Goal: Task Accomplishment & Management: Use online tool/utility

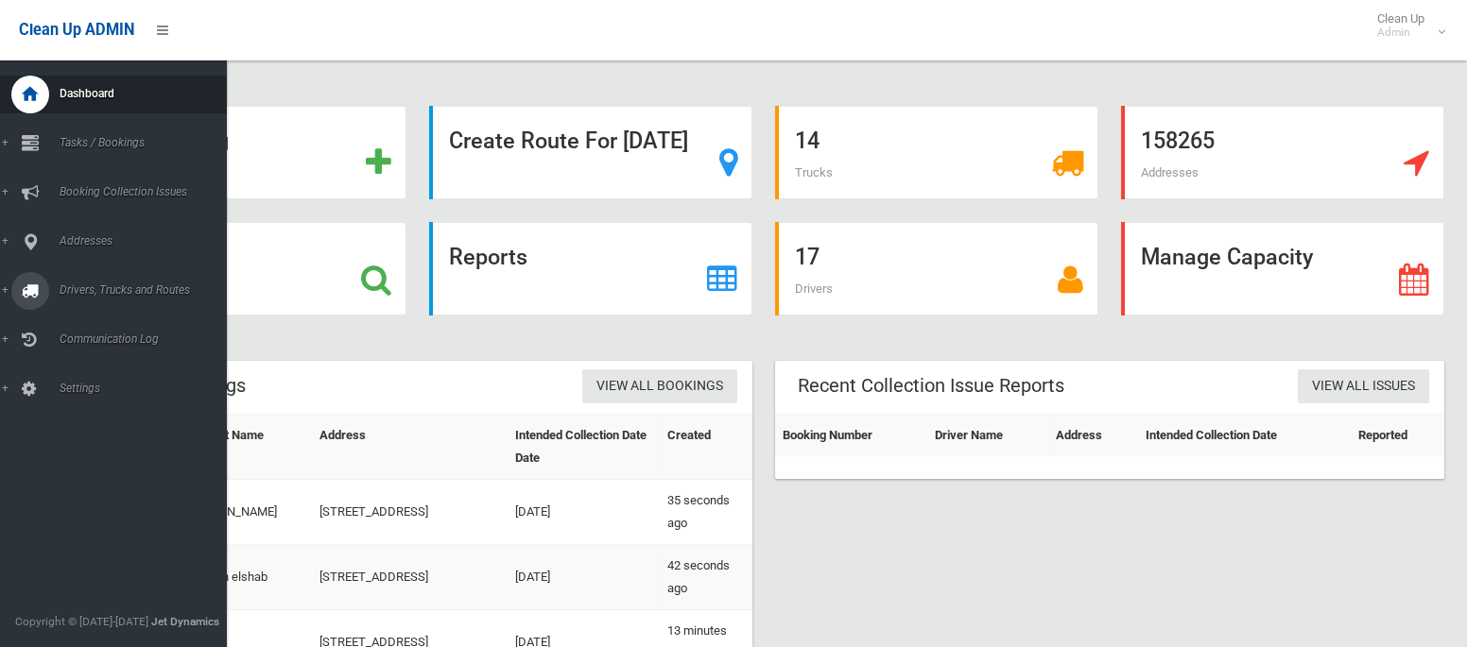
click at [85, 289] on span "Drivers, Trucks and Routes" at bounding box center [140, 290] width 173 height 13
click at [78, 416] on link "Routes" at bounding box center [113, 402] width 227 height 26
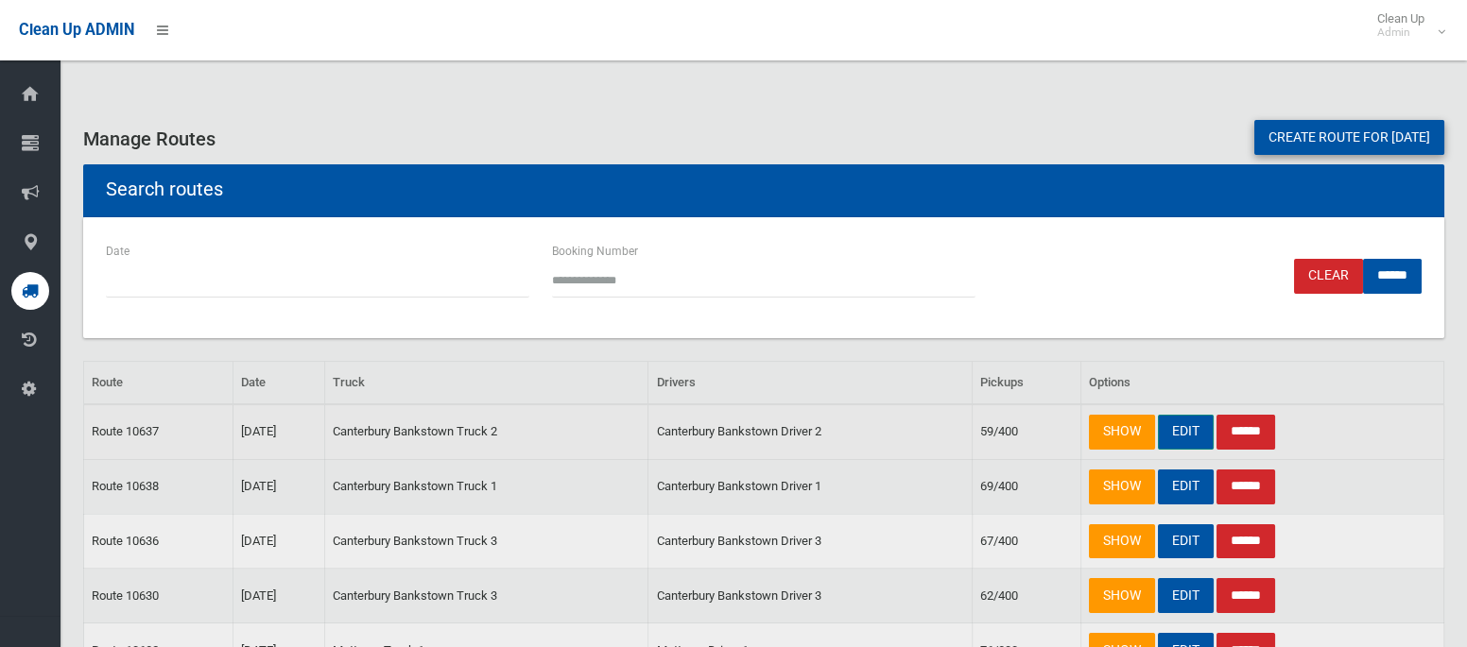
click at [1179, 429] on link "EDIT" at bounding box center [1186, 432] width 56 height 35
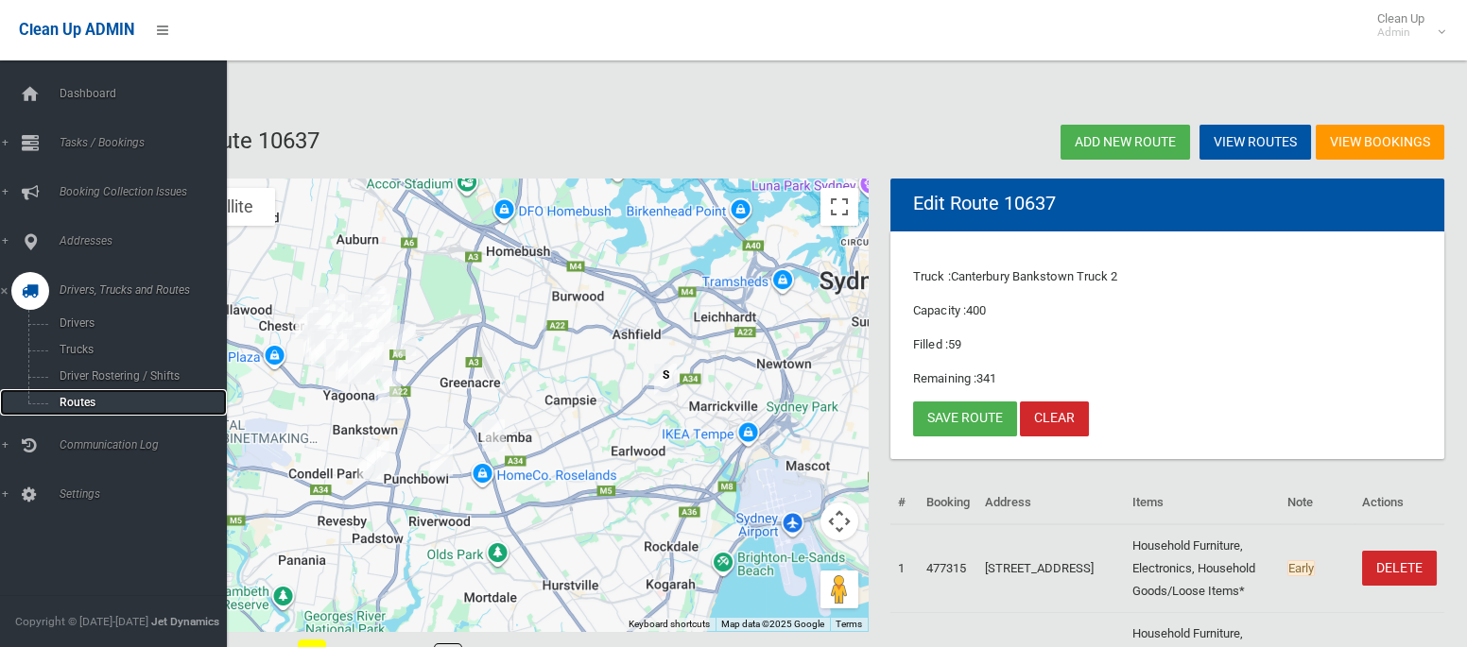
click at [82, 399] on span "Routes" at bounding box center [132, 402] width 157 height 13
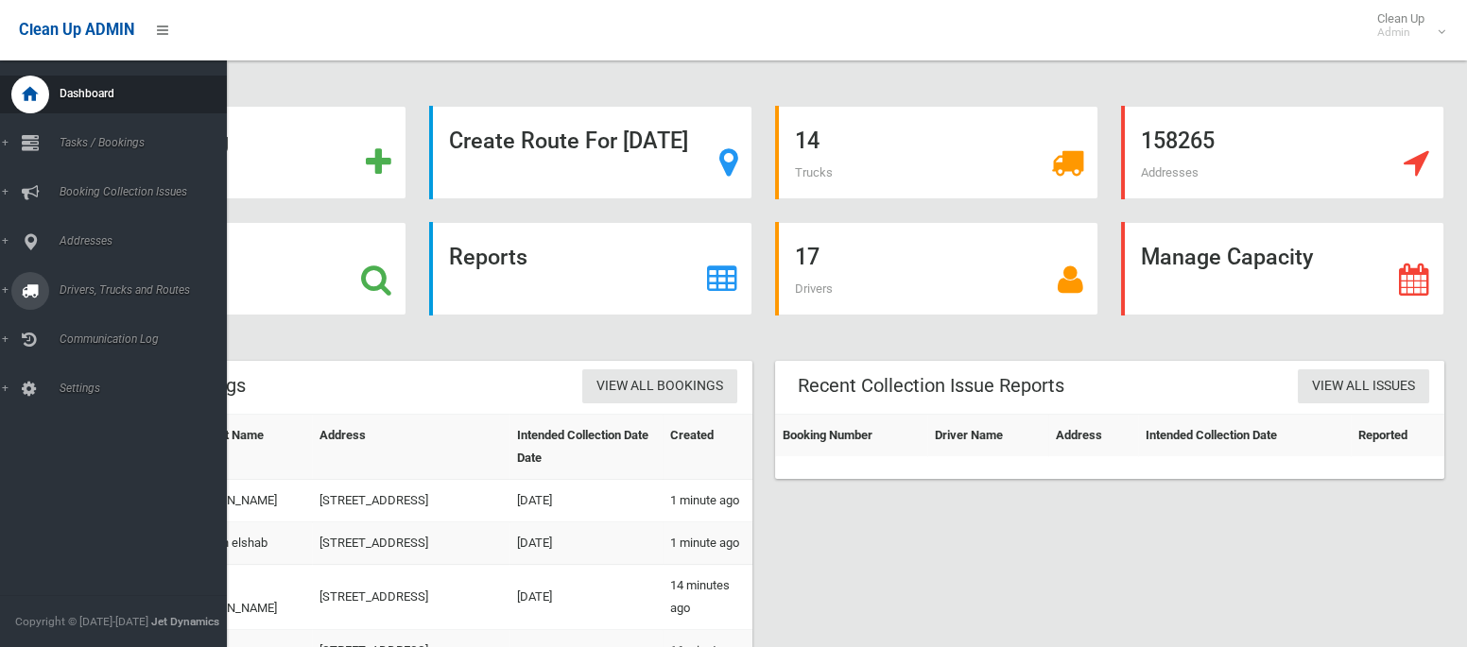
click at [76, 284] on span "Drivers, Trucks and Routes" at bounding box center [140, 290] width 173 height 13
click at [78, 404] on span "Routes" at bounding box center [132, 402] width 157 height 13
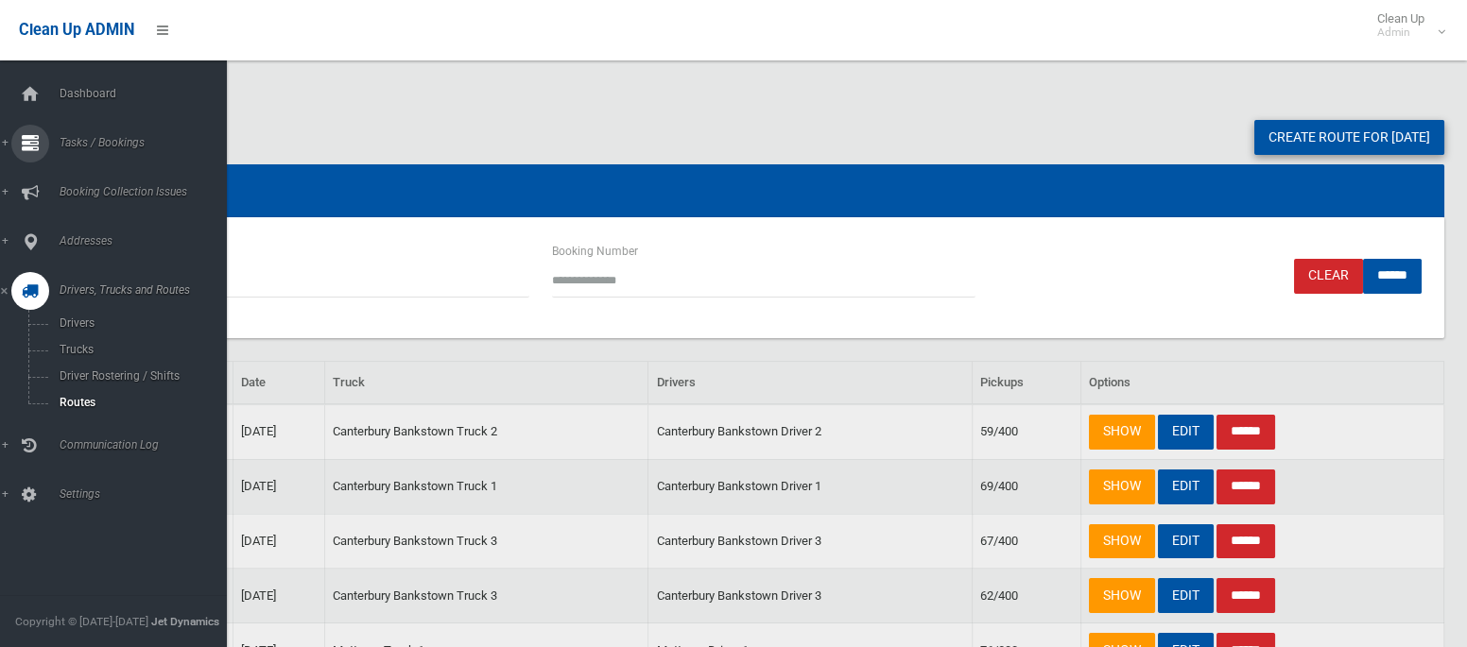
click at [87, 140] on span "Tasks / Bookings" at bounding box center [140, 142] width 173 height 13
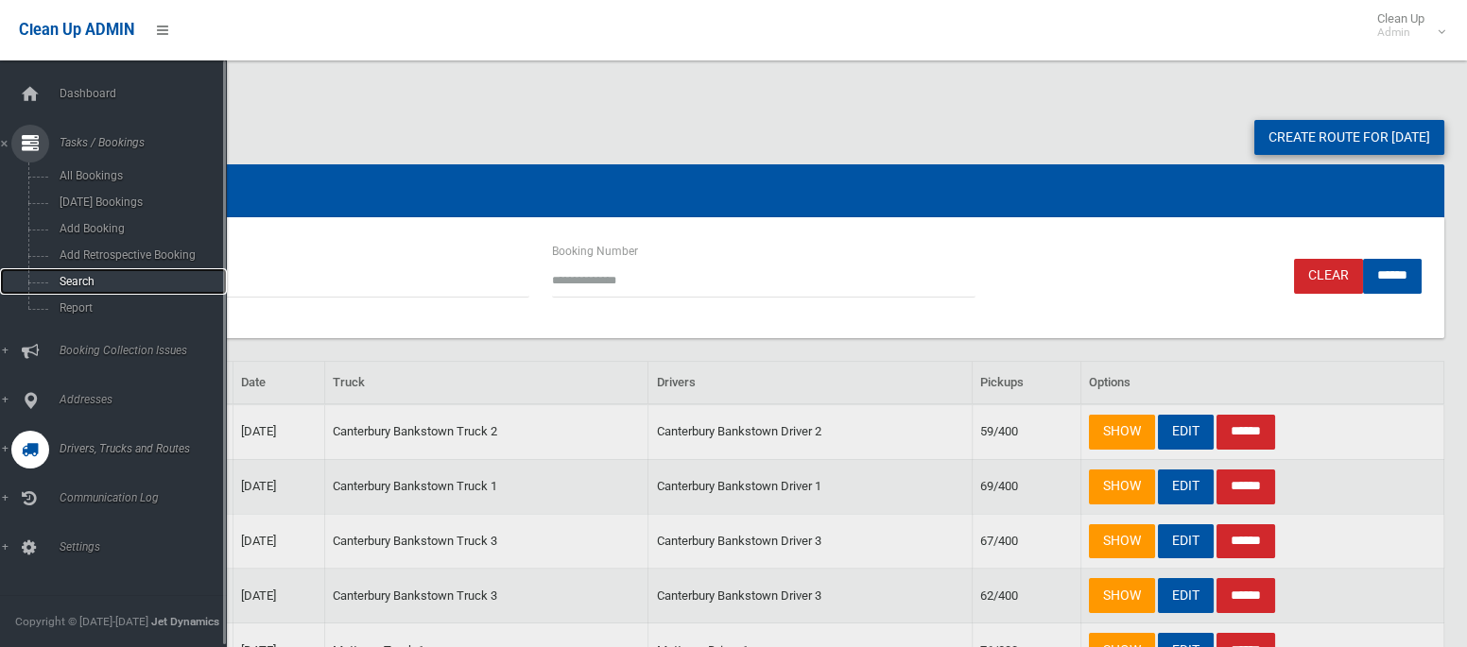
click at [91, 281] on span "Search" at bounding box center [132, 281] width 157 height 13
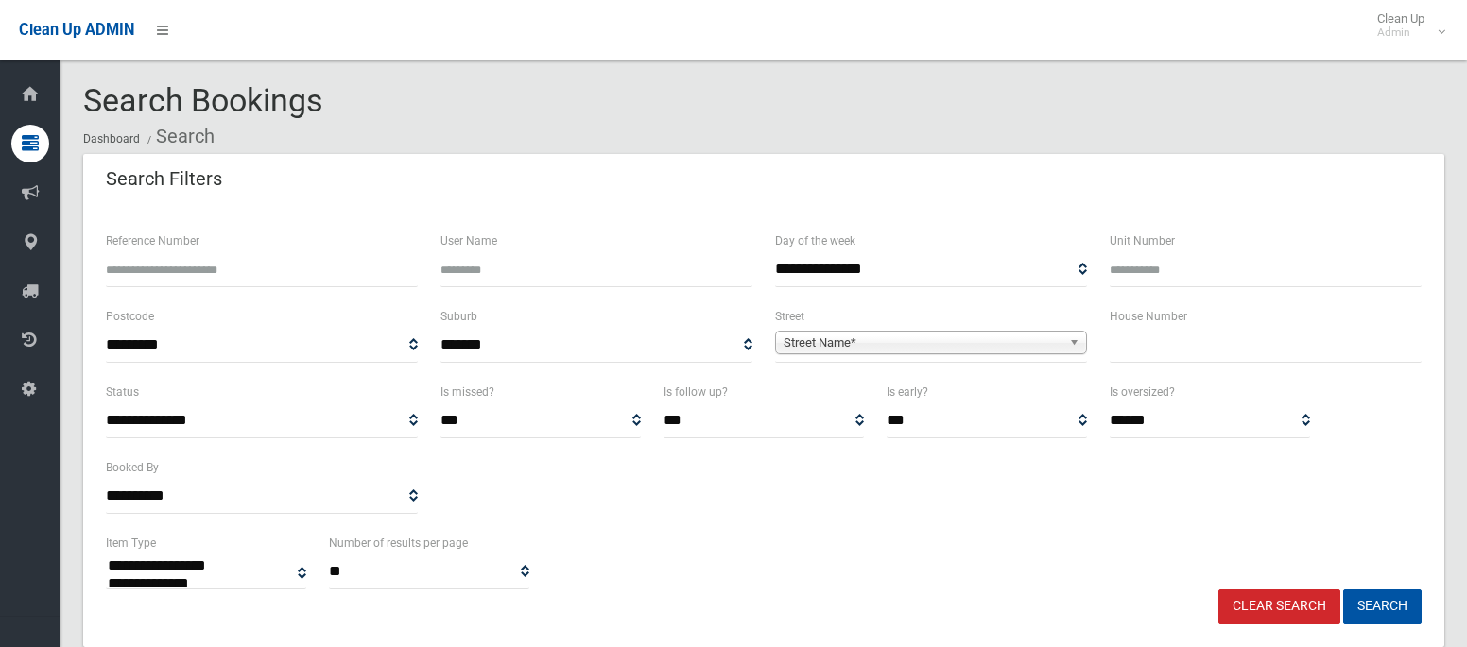
select select
click at [1133, 341] on input "text" at bounding box center [1265, 345] width 312 height 35
type input "**"
click at [1009, 348] on span "Street Name*" at bounding box center [922, 343] width 278 height 23
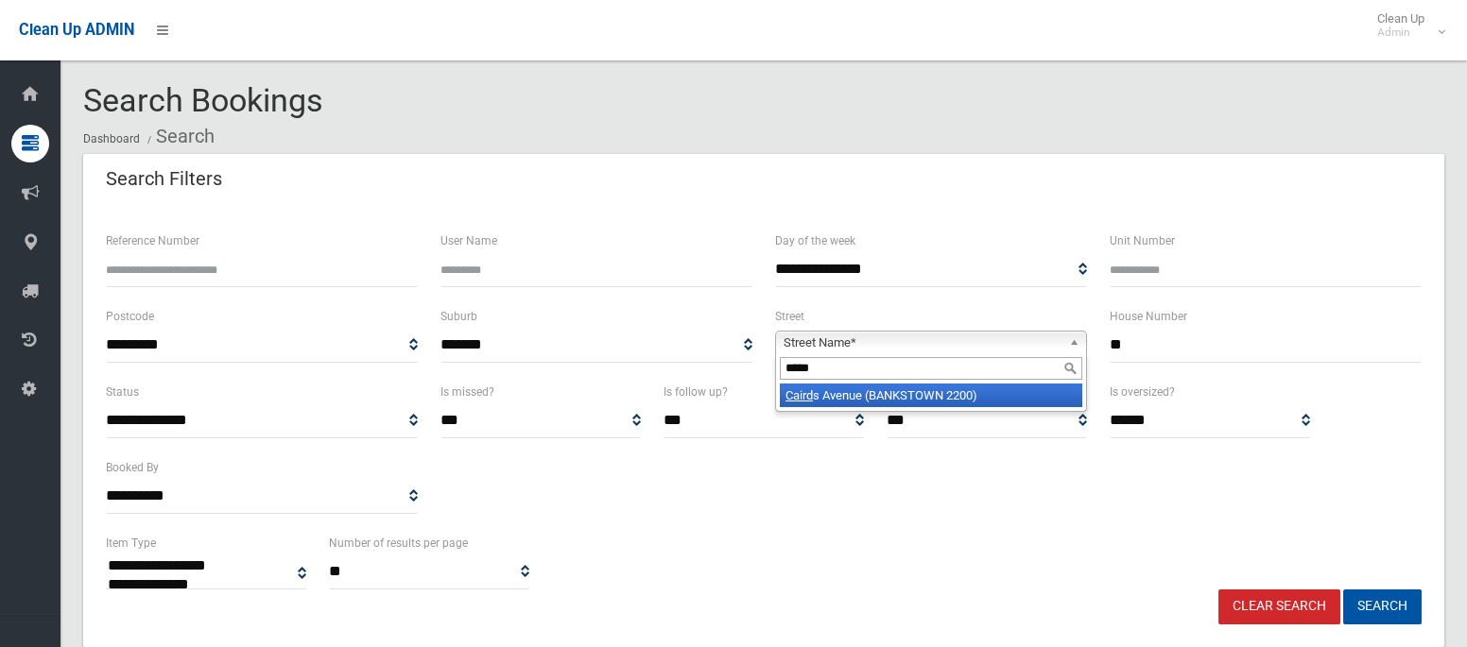
type input "*****"
click at [956, 392] on li "Caird s Avenue (BANKSTOWN 2200)" at bounding box center [931, 396] width 302 height 24
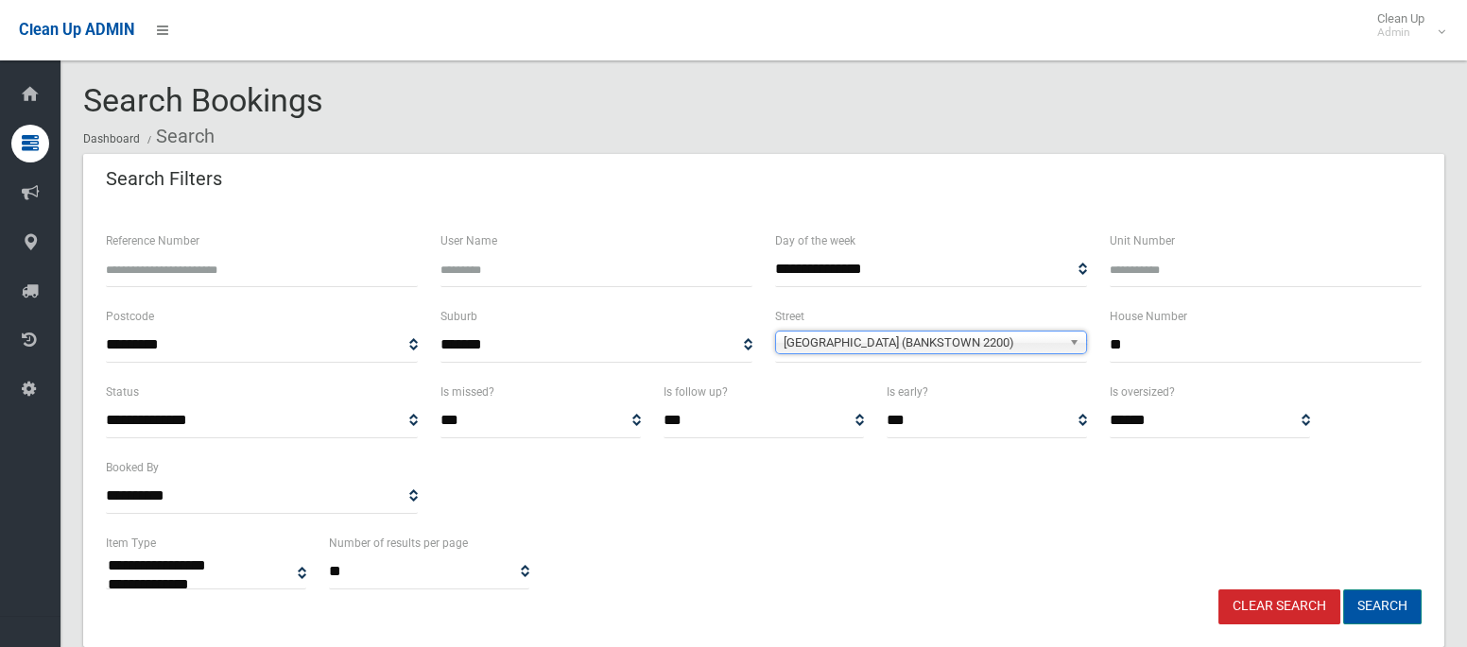
click at [1401, 607] on button "Search" at bounding box center [1382, 607] width 78 height 35
select select
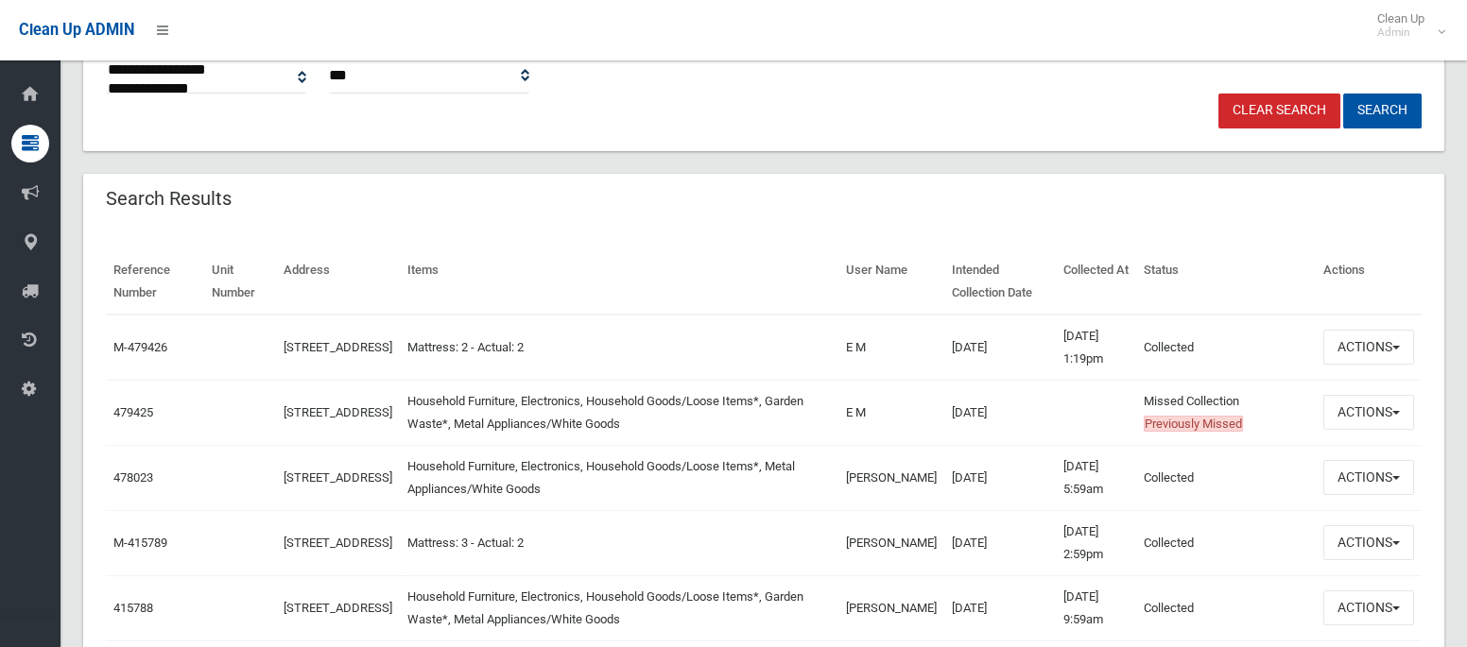
scroll to position [503, 0]
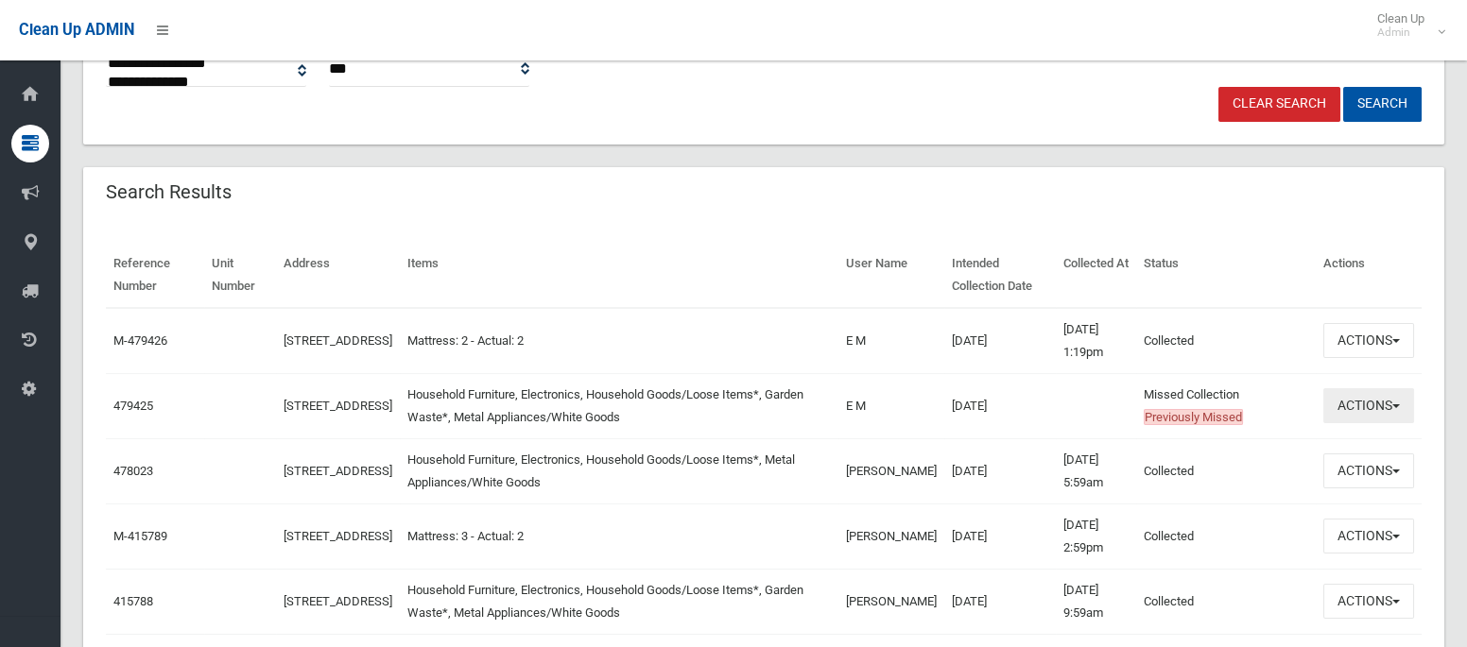
click at [1349, 398] on button "Actions" at bounding box center [1368, 405] width 91 height 35
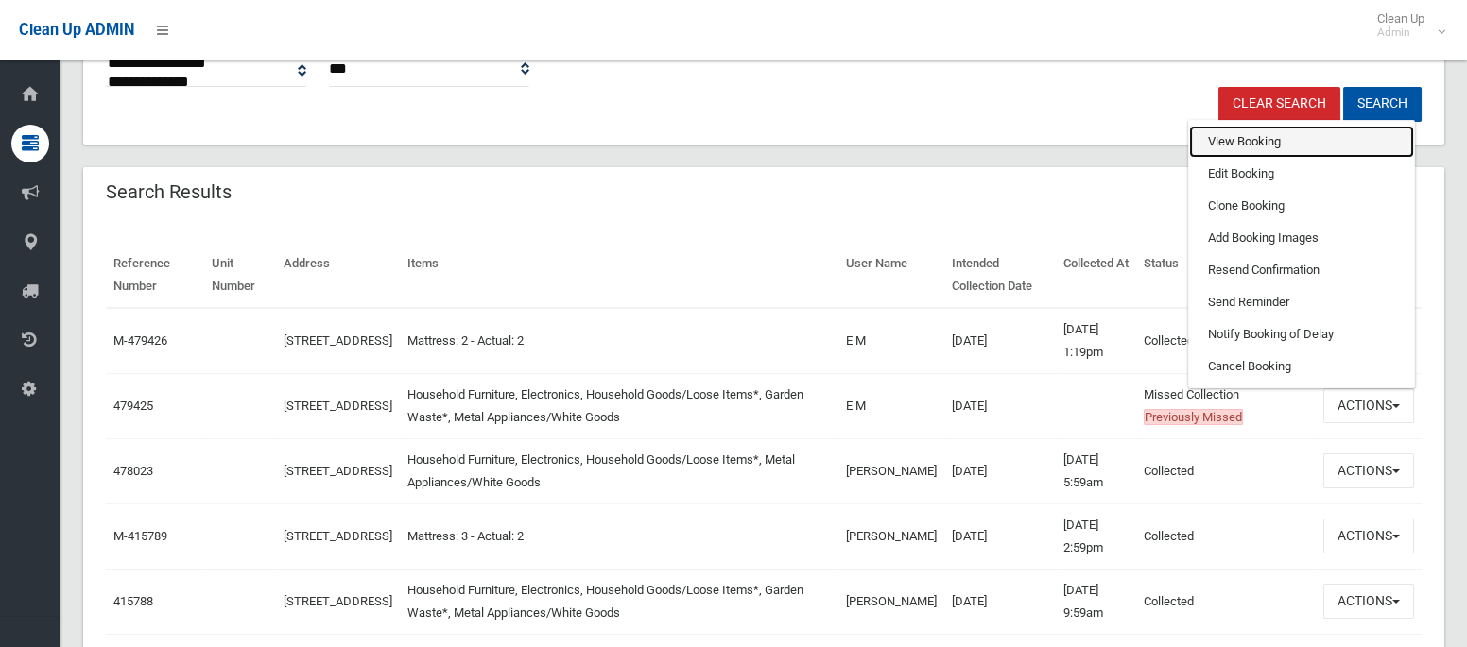
click at [1235, 146] on link "View Booking" at bounding box center [1301, 142] width 225 height 32
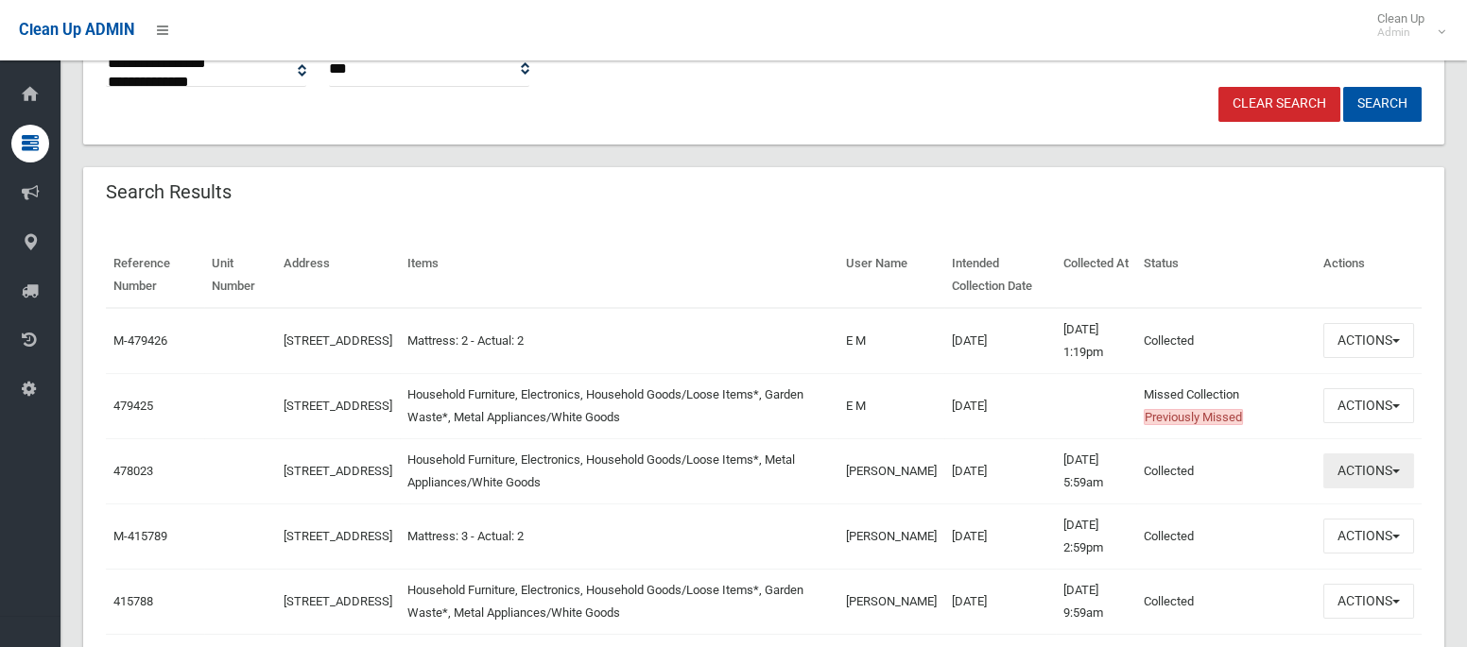
click at [1351, 472] on button "Actions" at bounding box center [1368, 471] width 91 height 35
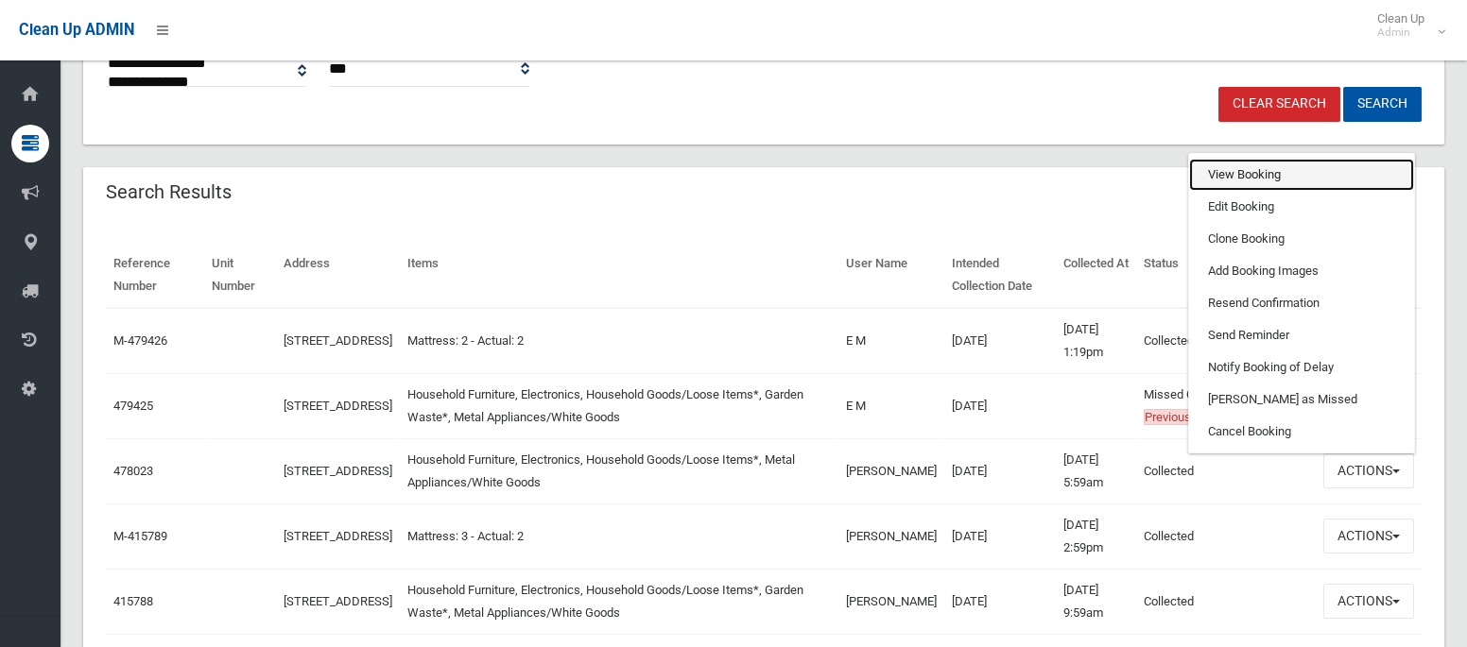
click at [1233, 178] on link "View Booking" at bounding box center [1301, 175] width 225 height 32
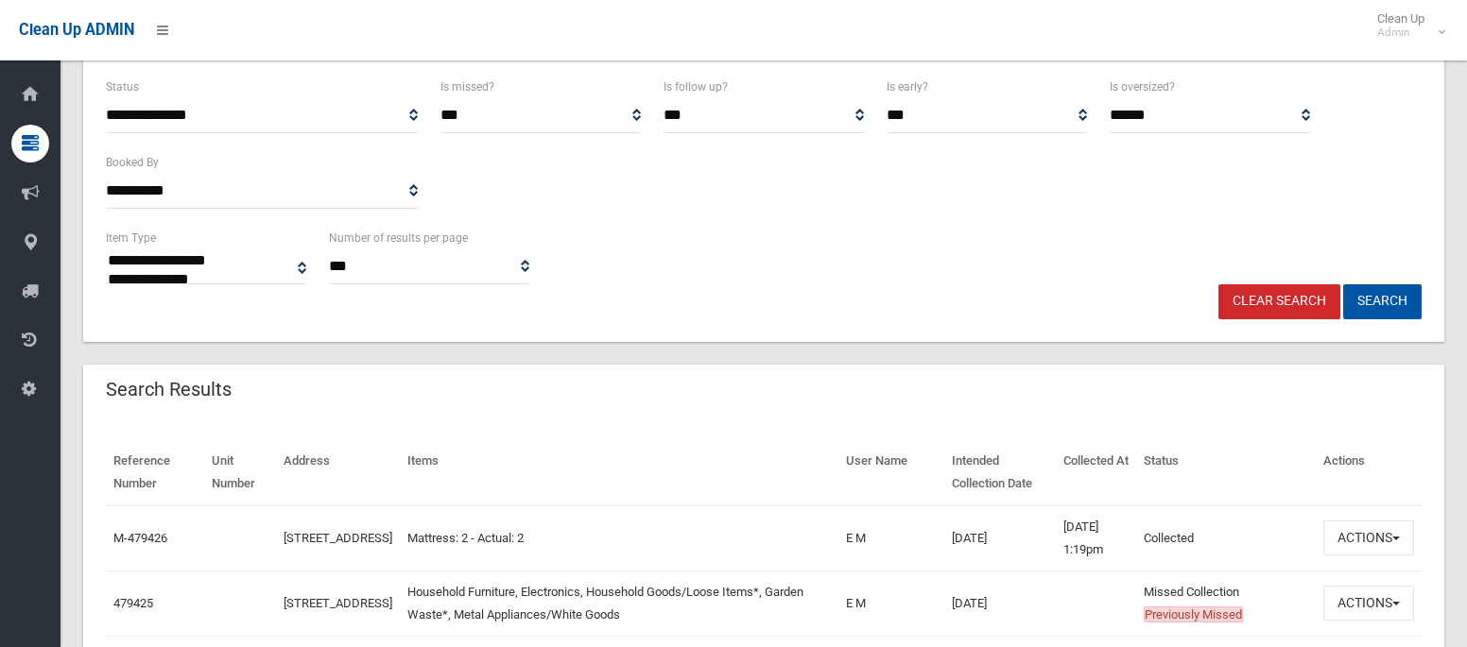
scroll to position [0, 0]
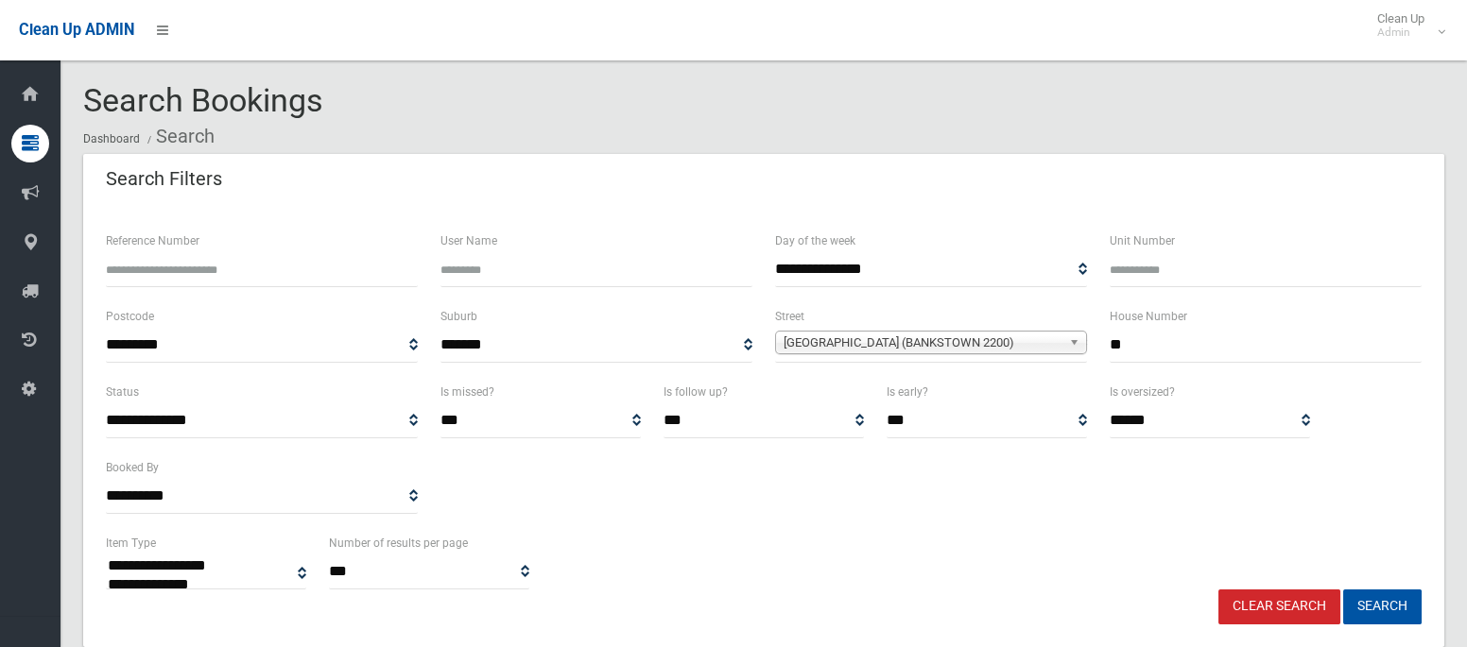
click at [1199, 337] on input "**" at bounding box center [1265, 345] width 312 height 35
type input "*"
click at [960, 335] on span "Cairds Avenue (BANKSTOWN 2200)" at bounding box center [922, 343] width 278 height 23
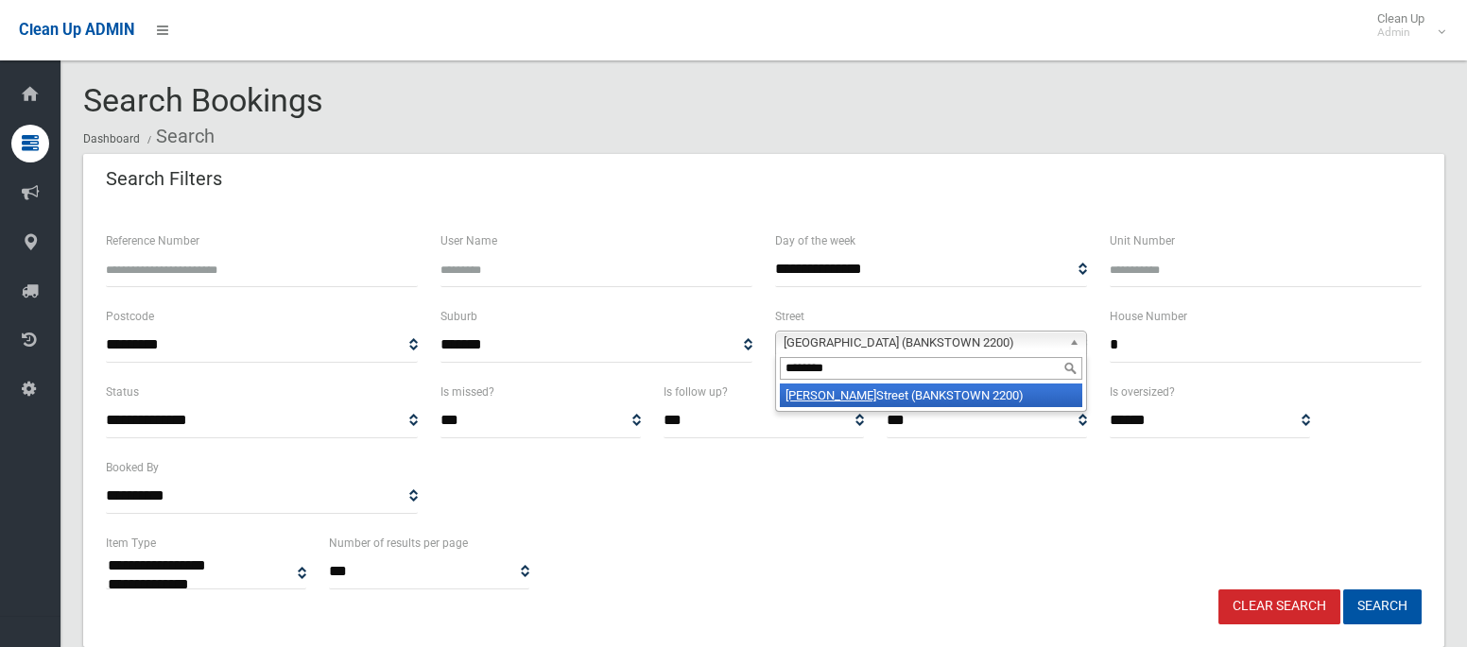
type input "********"
click at [945, 398] on li "Claribel Street (BANKSTOWN 2200)" at bounding box center [931, 396] width 302 height 24
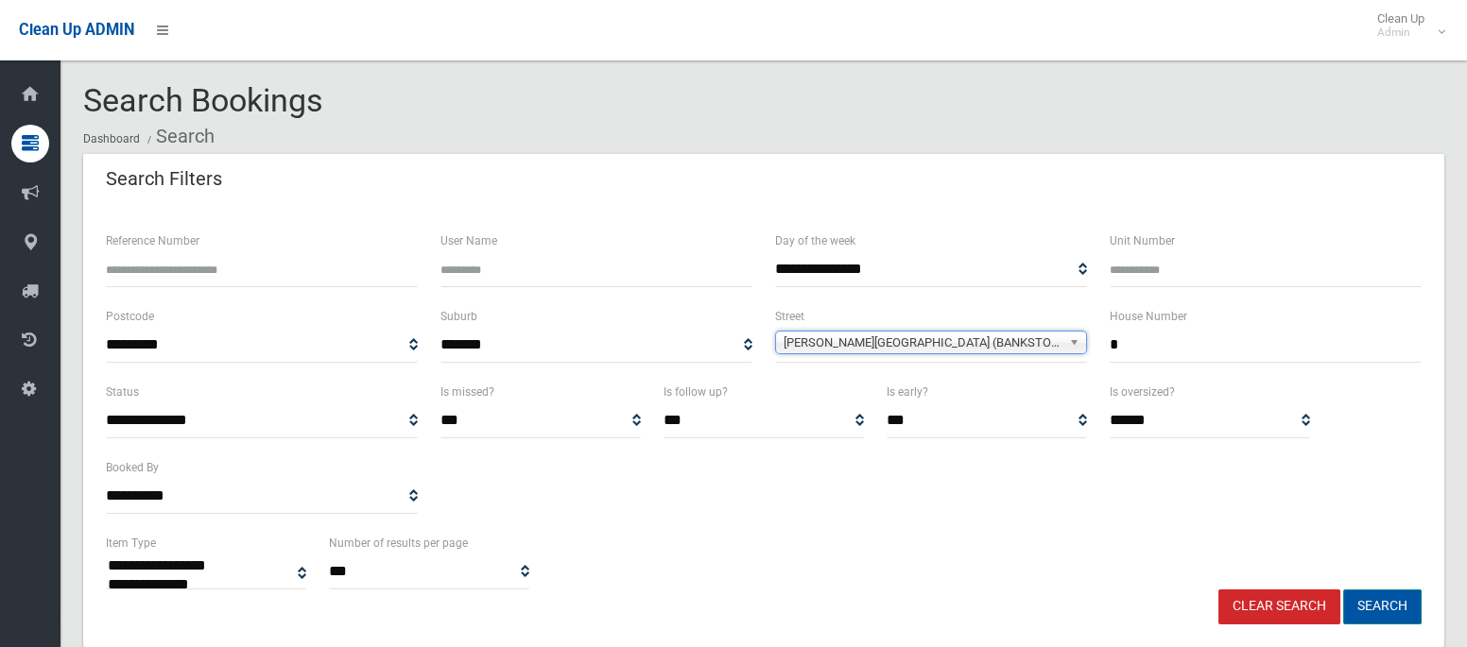
click at [1390, 610] on button "Search" at bounding box center [1382, 607] width 78 height 35
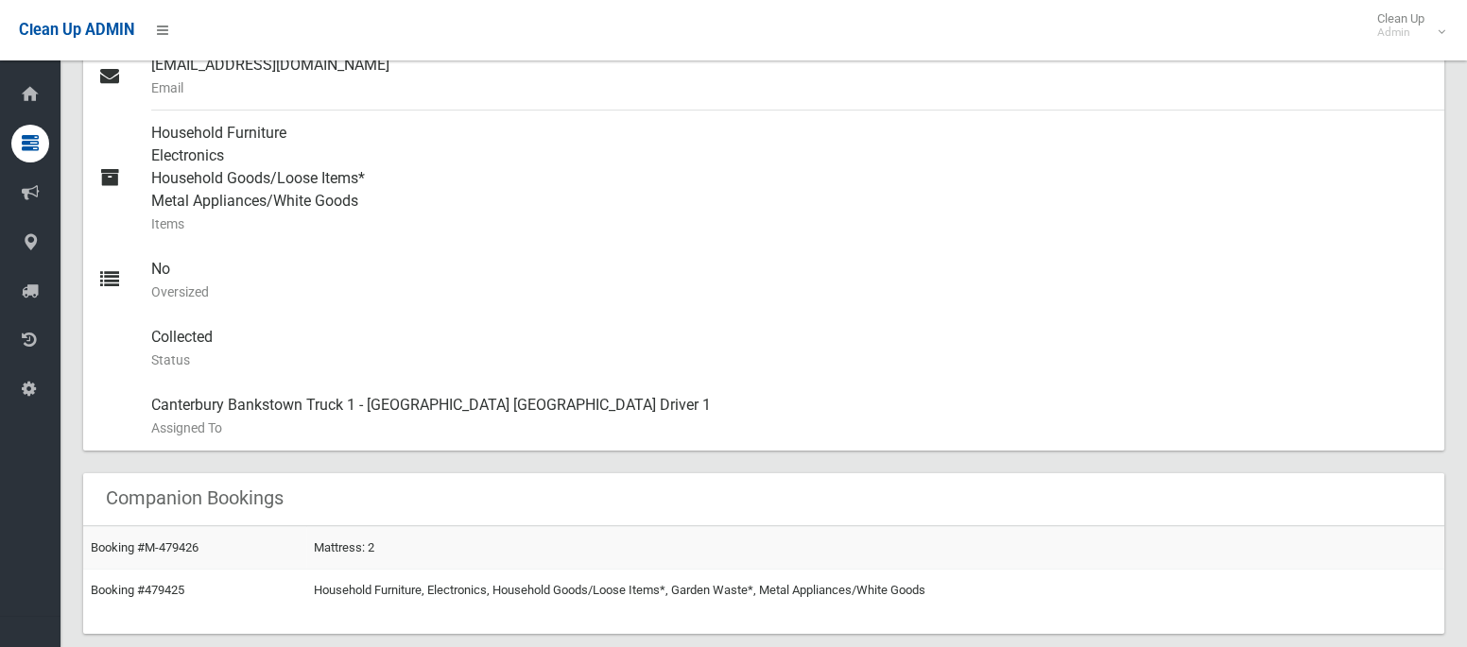
scroll to position [793, 0]
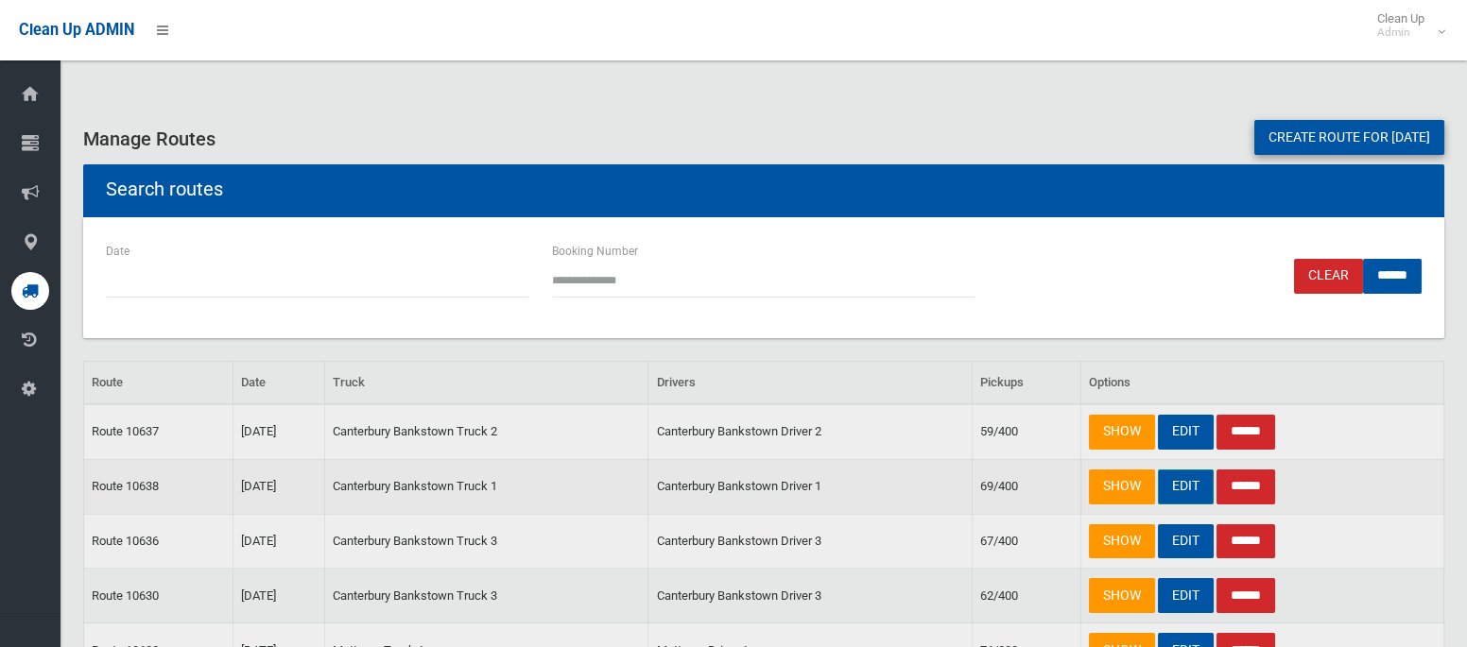
click at [1177, 490] on link "EDIT" at bounding box center [1186, 487] width 56 height 35
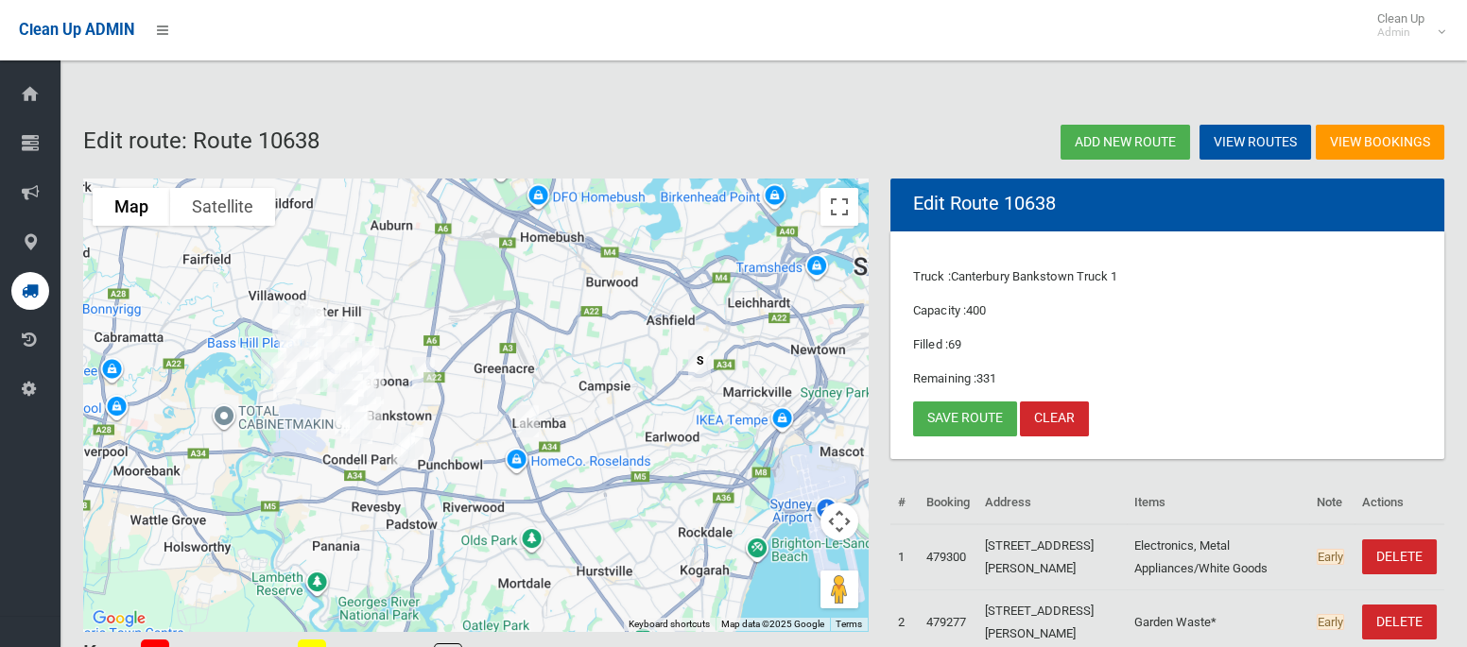
click at [422, 382] on img "45 Cairds Avenue, BANKSTOWN NSW 2200" at bounding box center [423, 373] width 38 height 47
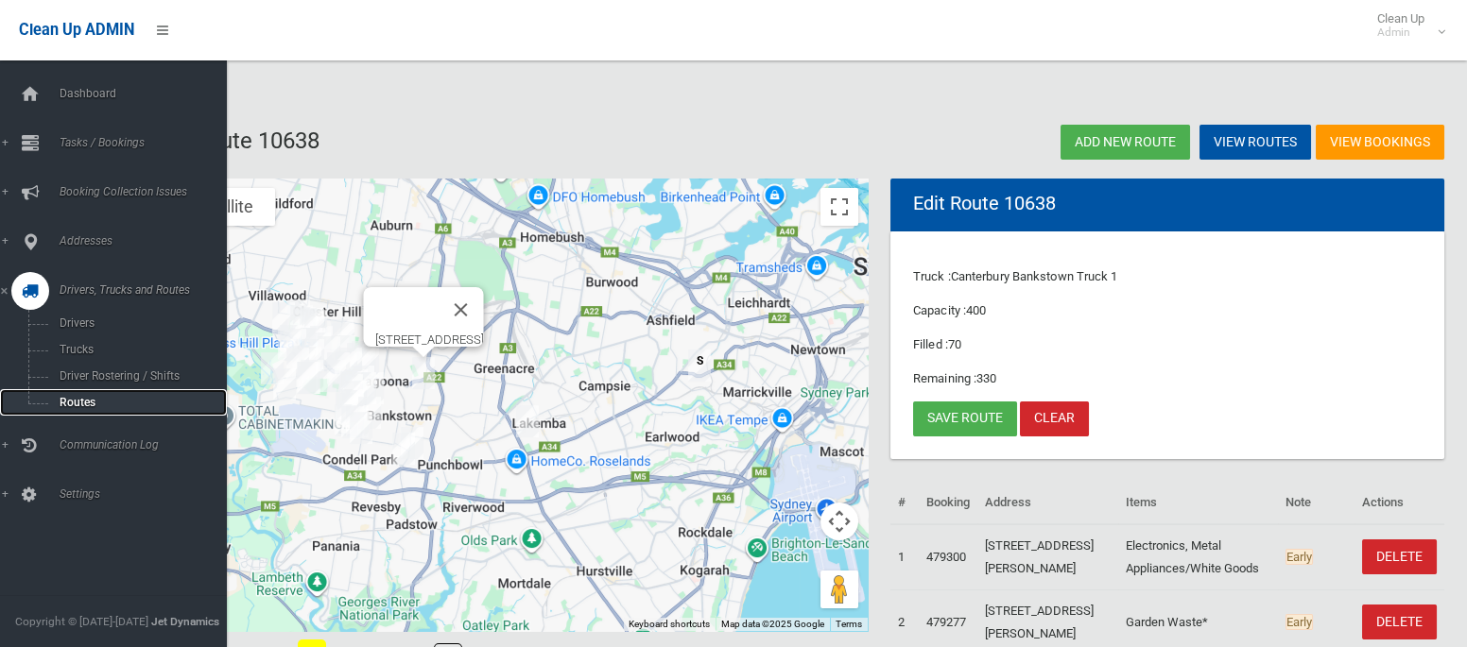
click at [82, 406] on span "Routes" at bounding box center [132, 402] width 157 height 13
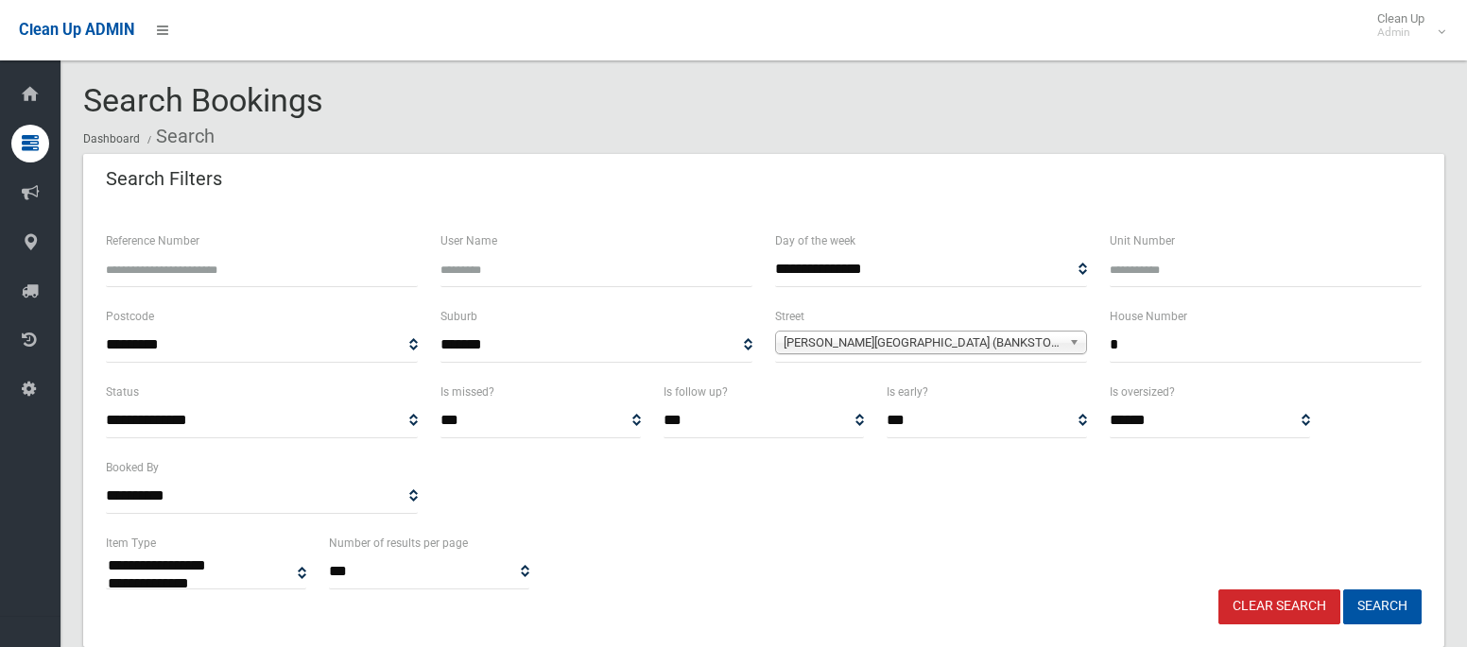
select select
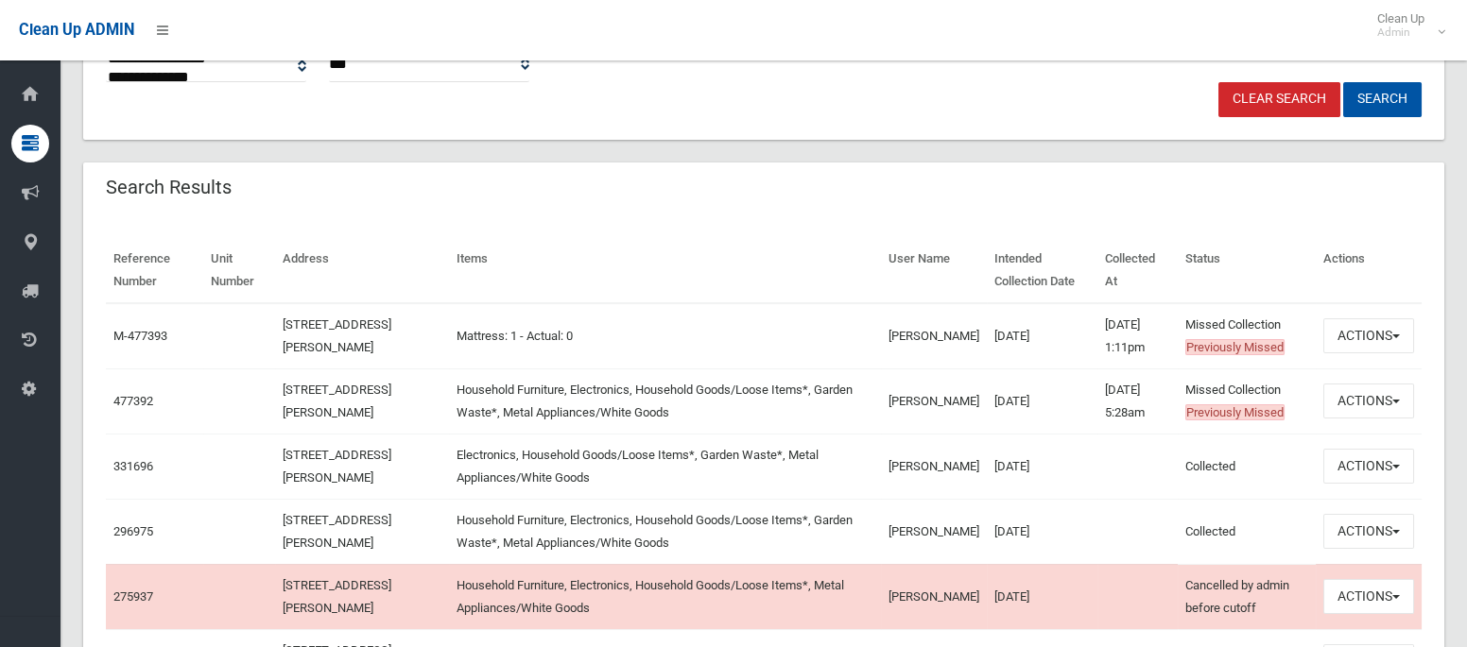
scroll to position [516, 0]
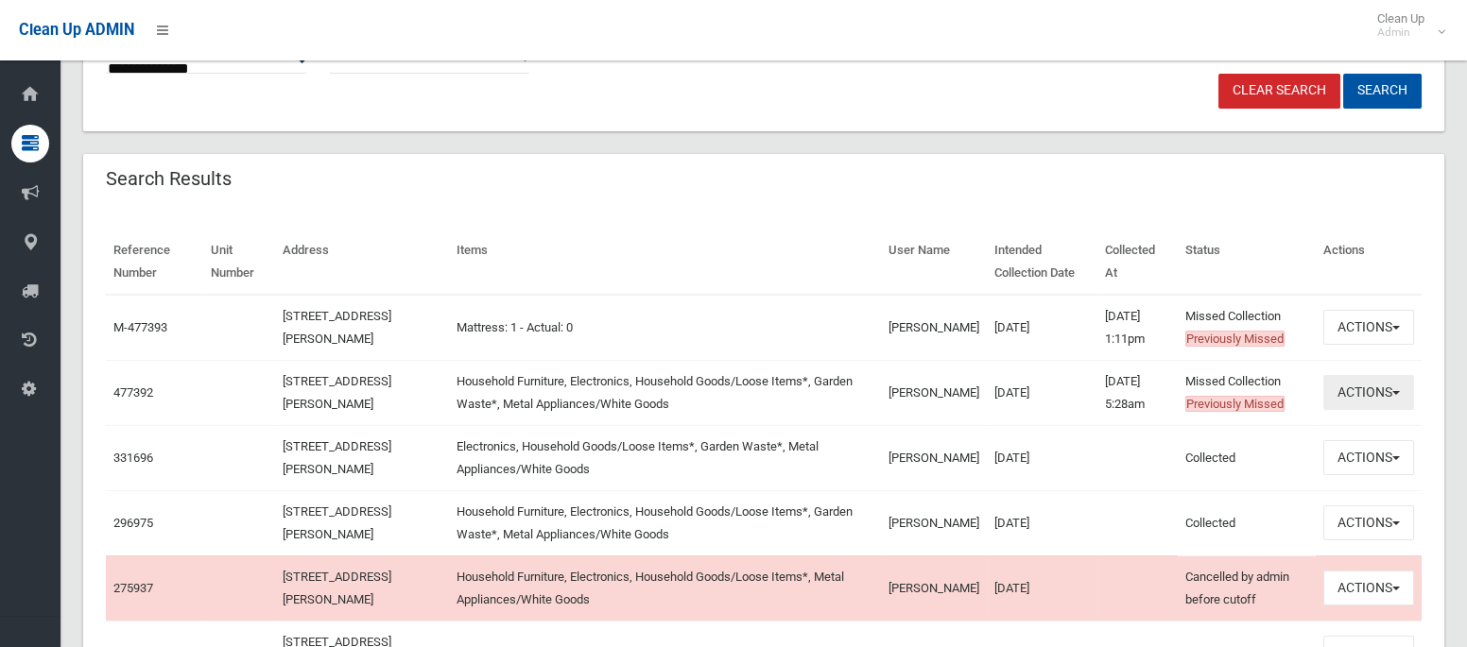
click at [1343, 392] on button "Actions" at bounding box center [1368, 392] width 91 height 35
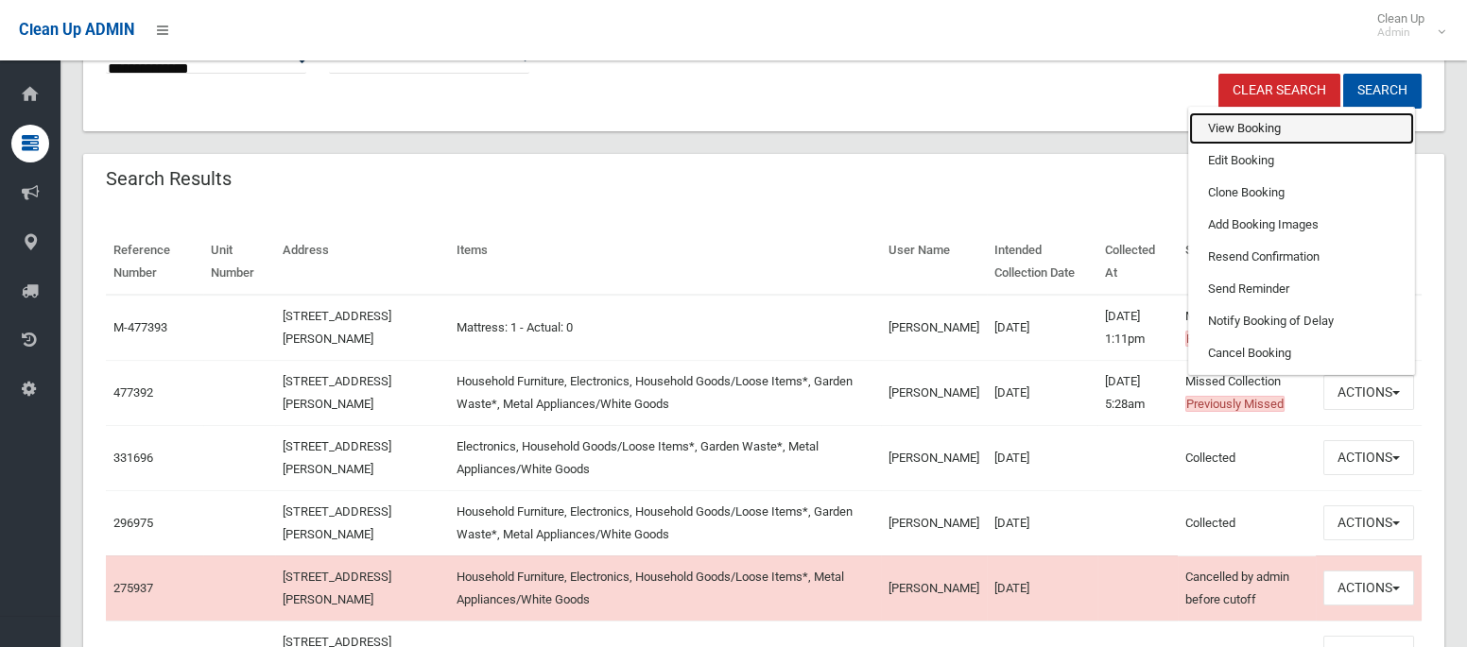
click at [1233, 123] on link "View Booking" at bounding box center [1301, 128] width 225 height 32
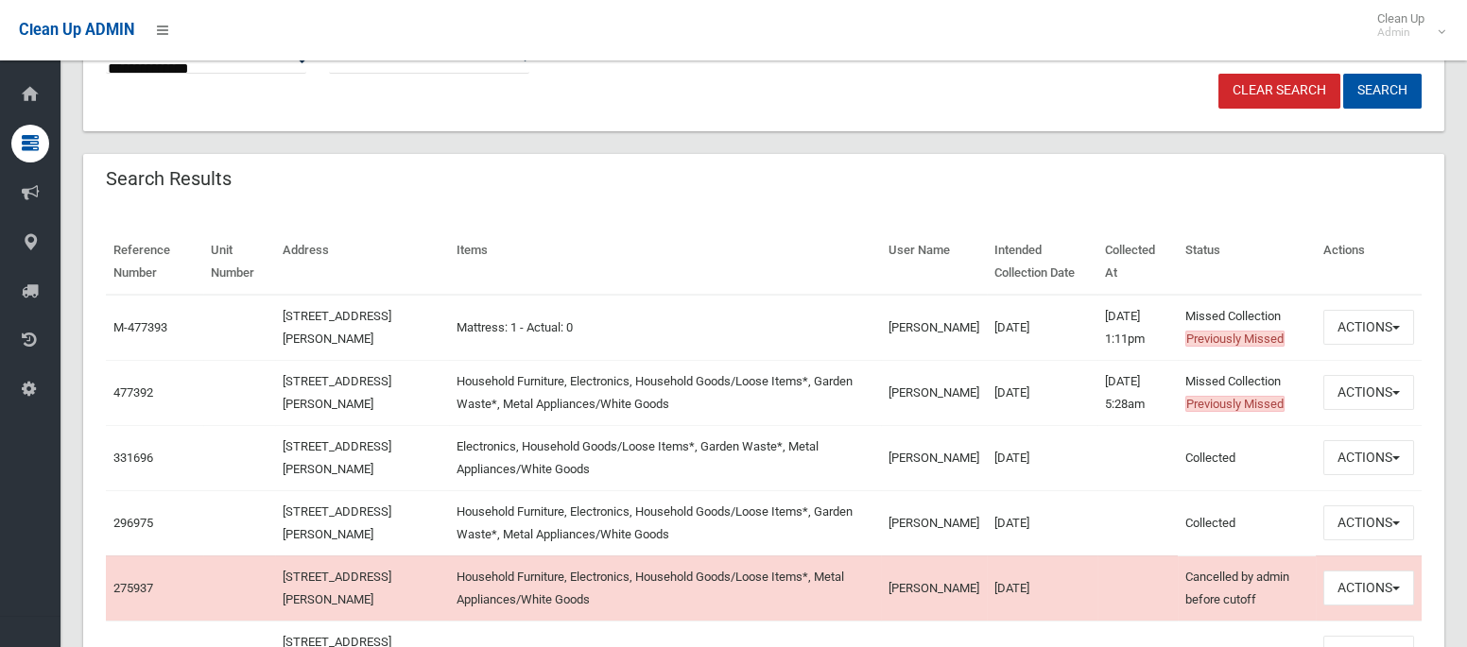
scroll to position [0, 0]
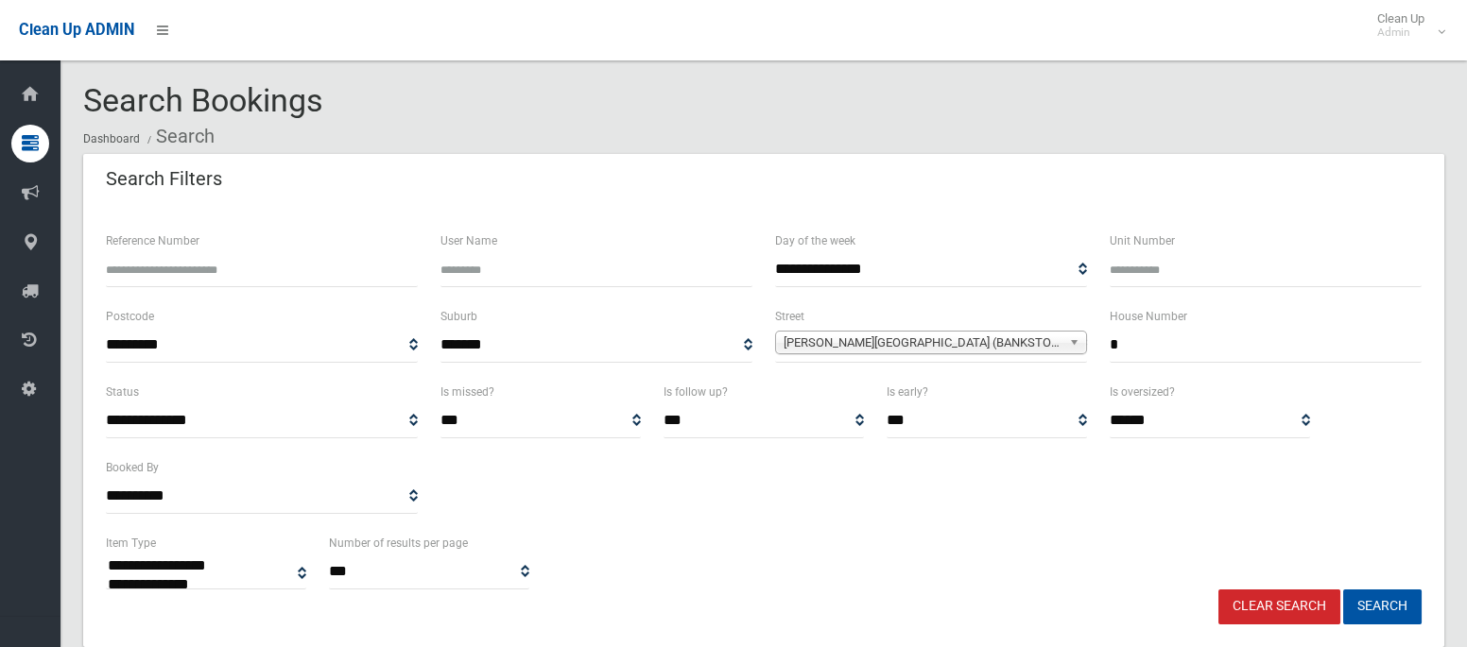
click at [1132, 334] on input "*" at bounding box center [1265, 345] width 312 height 35
type input "**"
click at [978, 345] on span "Claribel Street (BANKSTOWN 2200)" at bounding box center [922, 343] width 278 height 23
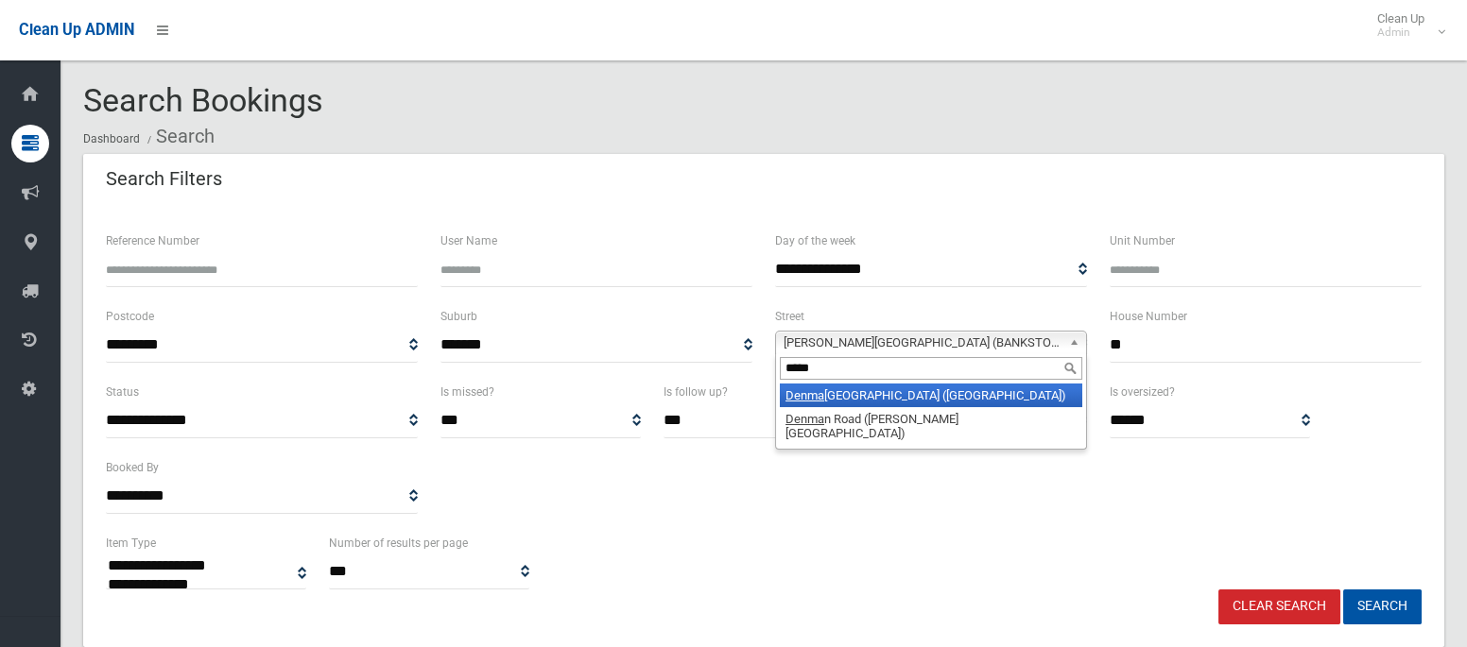
type input "*****"
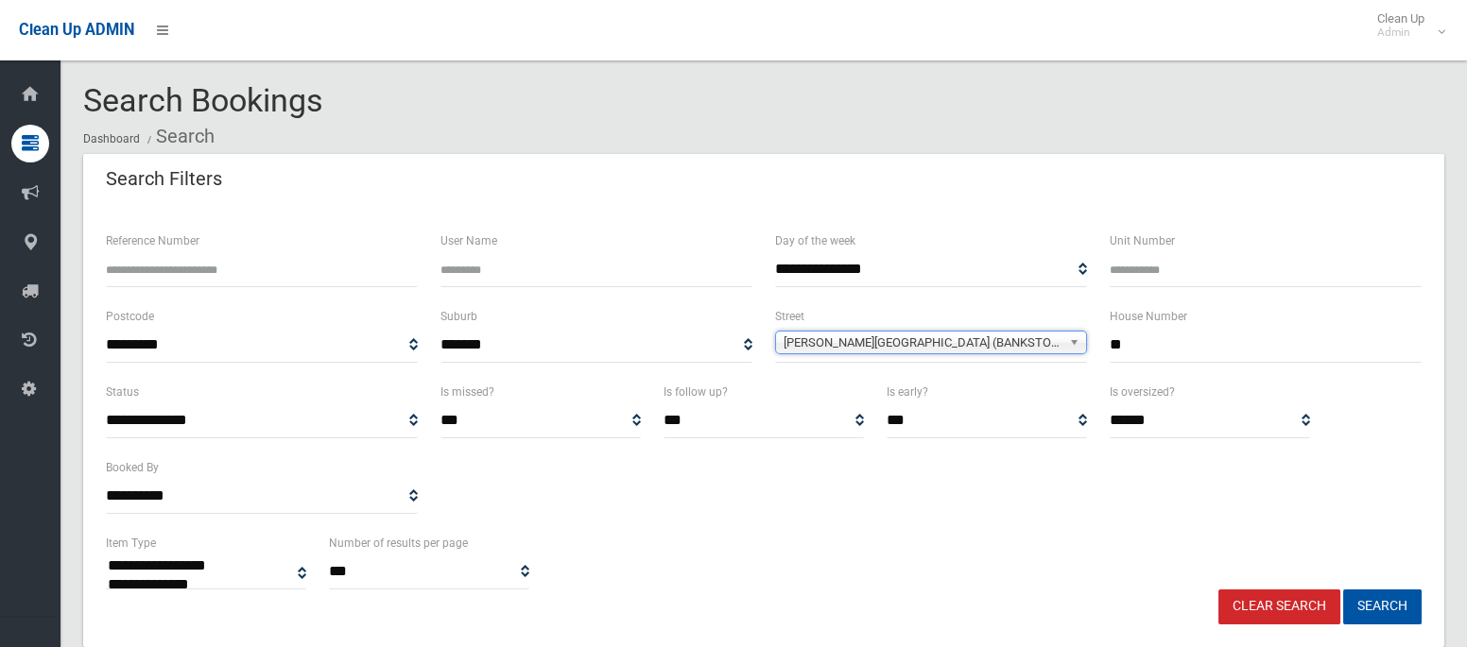
click at [837, 350] on span "Claribel Street (BANKSTOWN 2200)" at bounding box center [922, 343] width 278 height 23
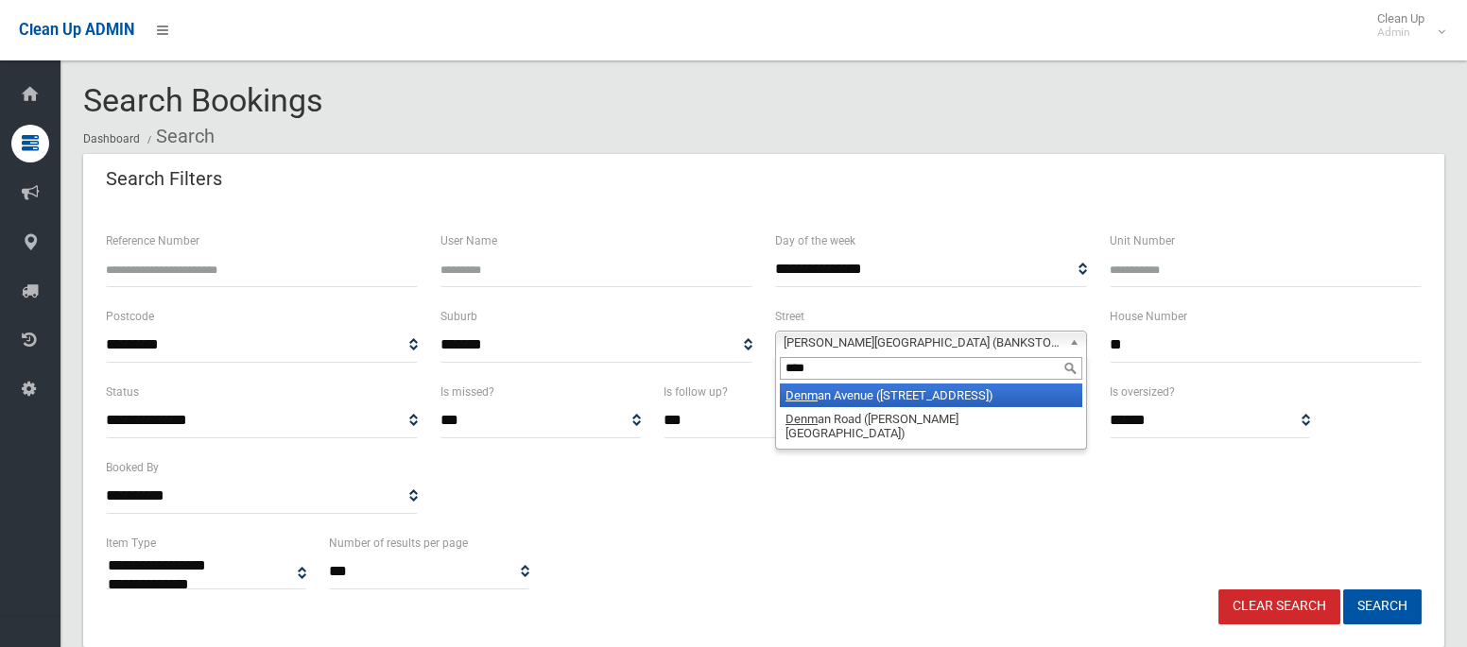
type input "****"
click at [851, 396] on li "Denm an Avenue (WILEY PARK 2195)" at bounding box center [931, 396] width 302 height 24
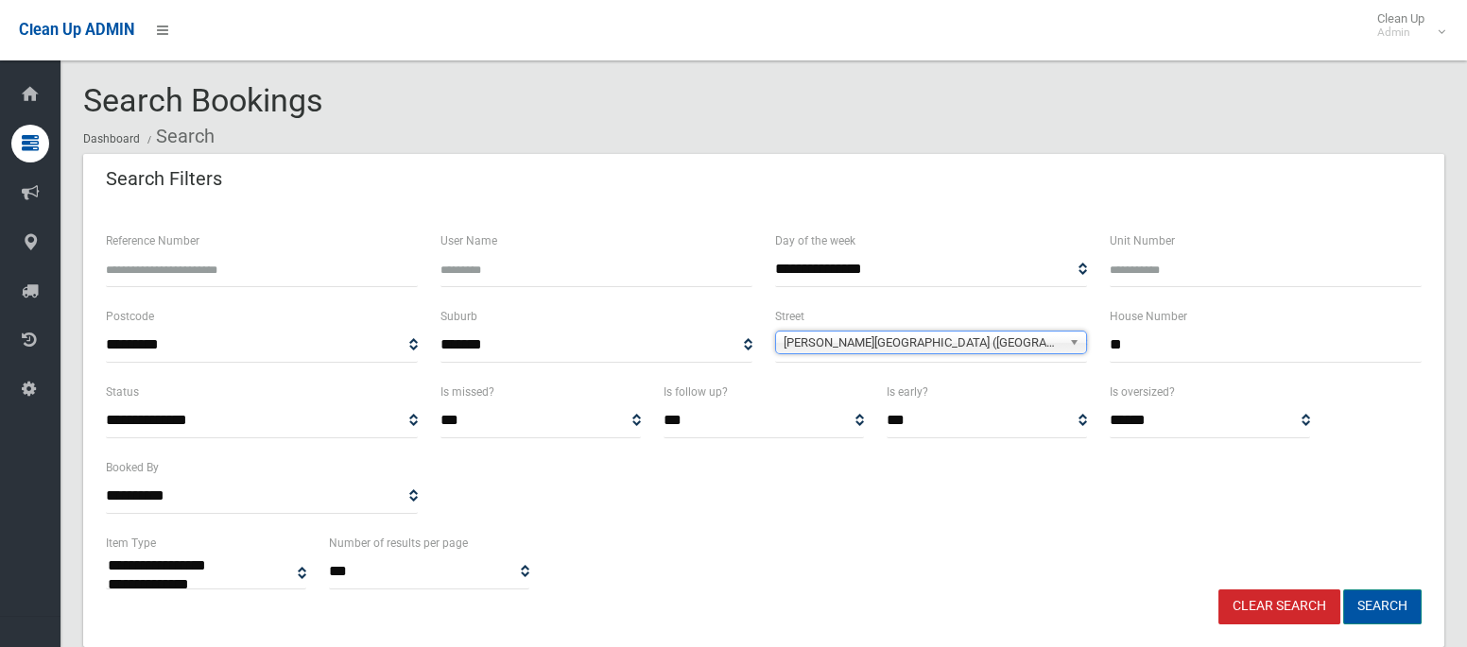
click at [1356, 611] on button "Search" at bounding box center [1382, 607] width 78 height 35
select select
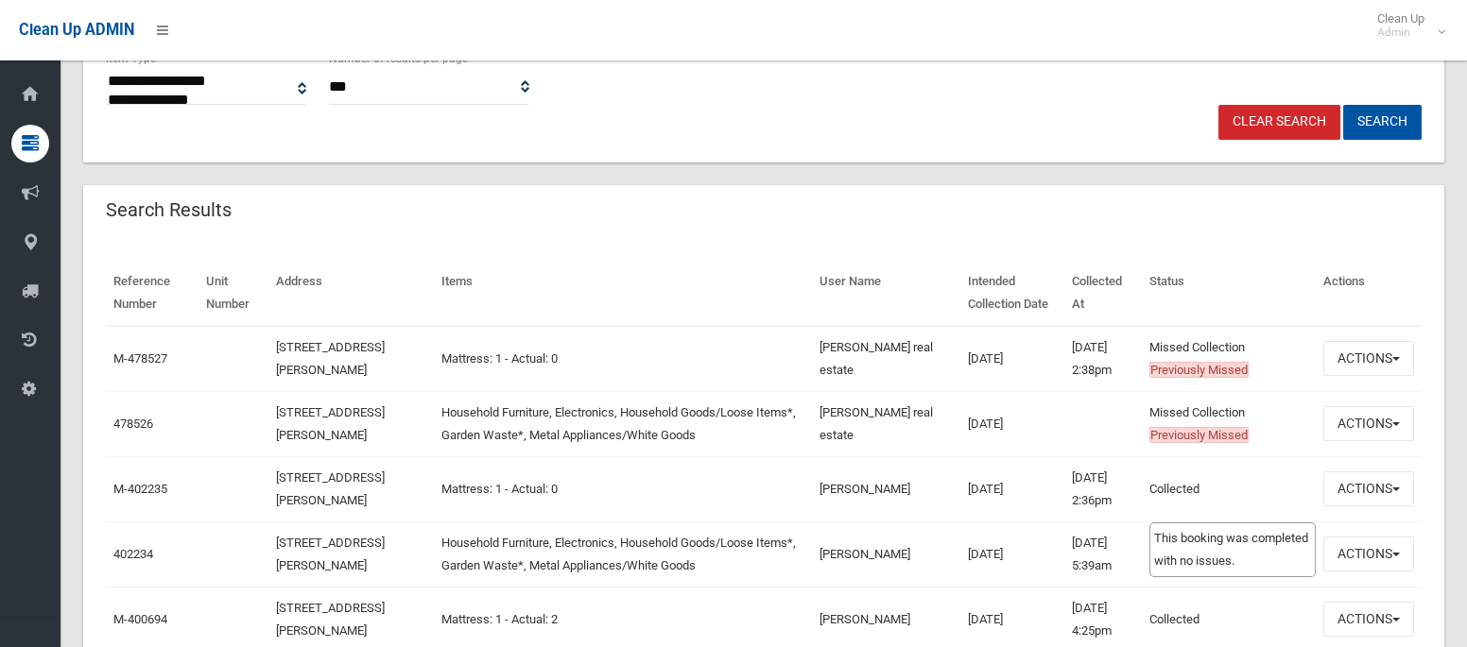
scroll to position [486, 0]
click at [1354, 431] on button "Actions" at bounding box center [1368, 422] width 91 height 35
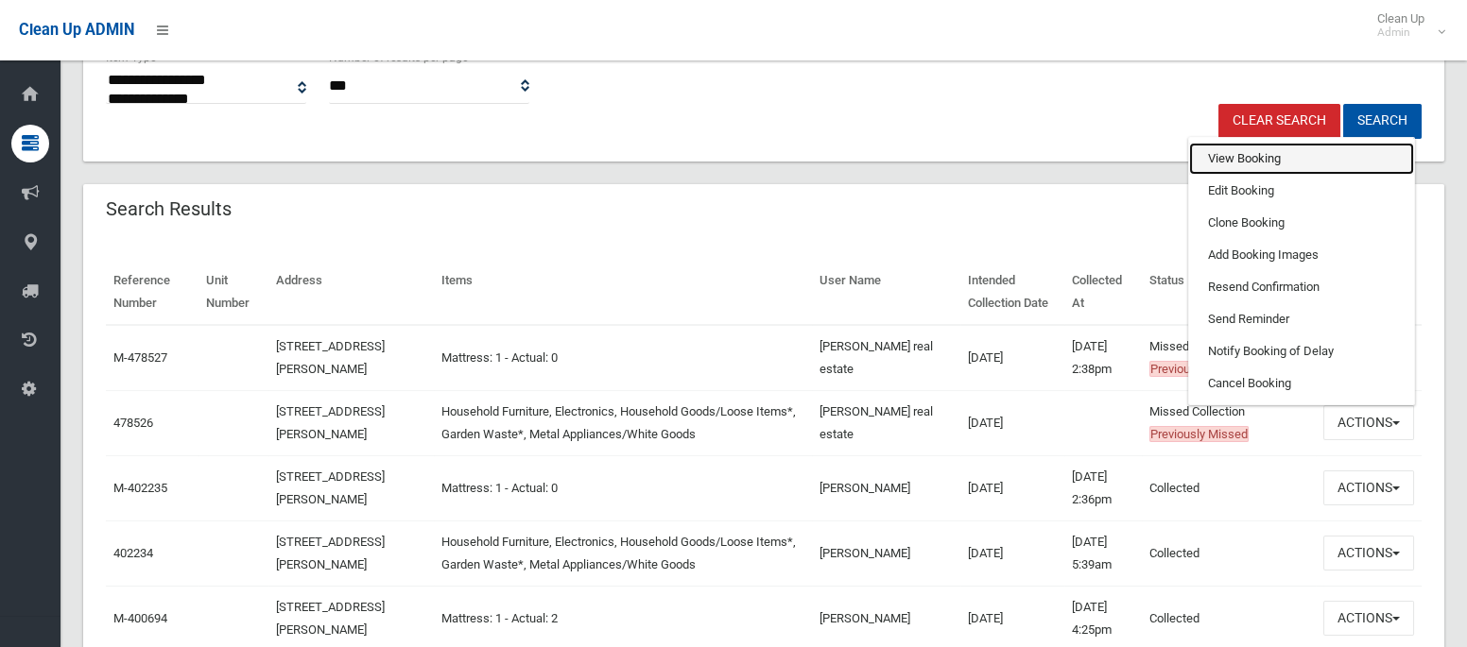
click at [1235, 159] on link "View Booking" at bounding box center [1301, 159] width 225 height 32
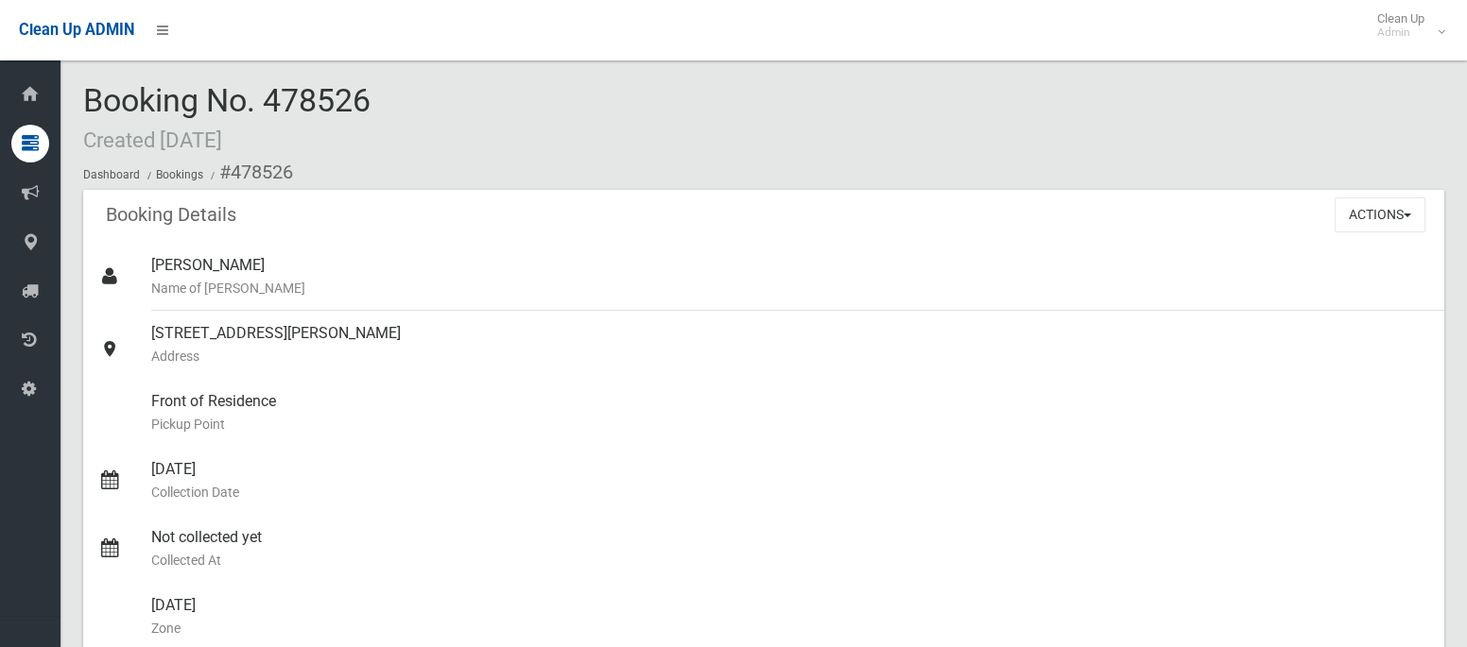
drag, startPoint x: 396, startPoint y: 104, endPoint x: 384, endPoint y: 116, distance: 17.4
click at [384, 116] on div "Booking No. 478526 Created 11/08/2025 Dashboard Bookings #478526" at bounding box center [763, 136] width 1361 height 107
drag, startPoint x: 291, startPoint y: 173, endPoint x: 318, endPoint y: 184, distance: 28.8
click at [318, 184] on ol "Dashboard Bookings #478526" at bounding box center [763, 172] width 1361 height 35
drag, startPoint x: 321, startPoint y: 177, endPoint x: 403, endPoint y: 205, distance: 86.1
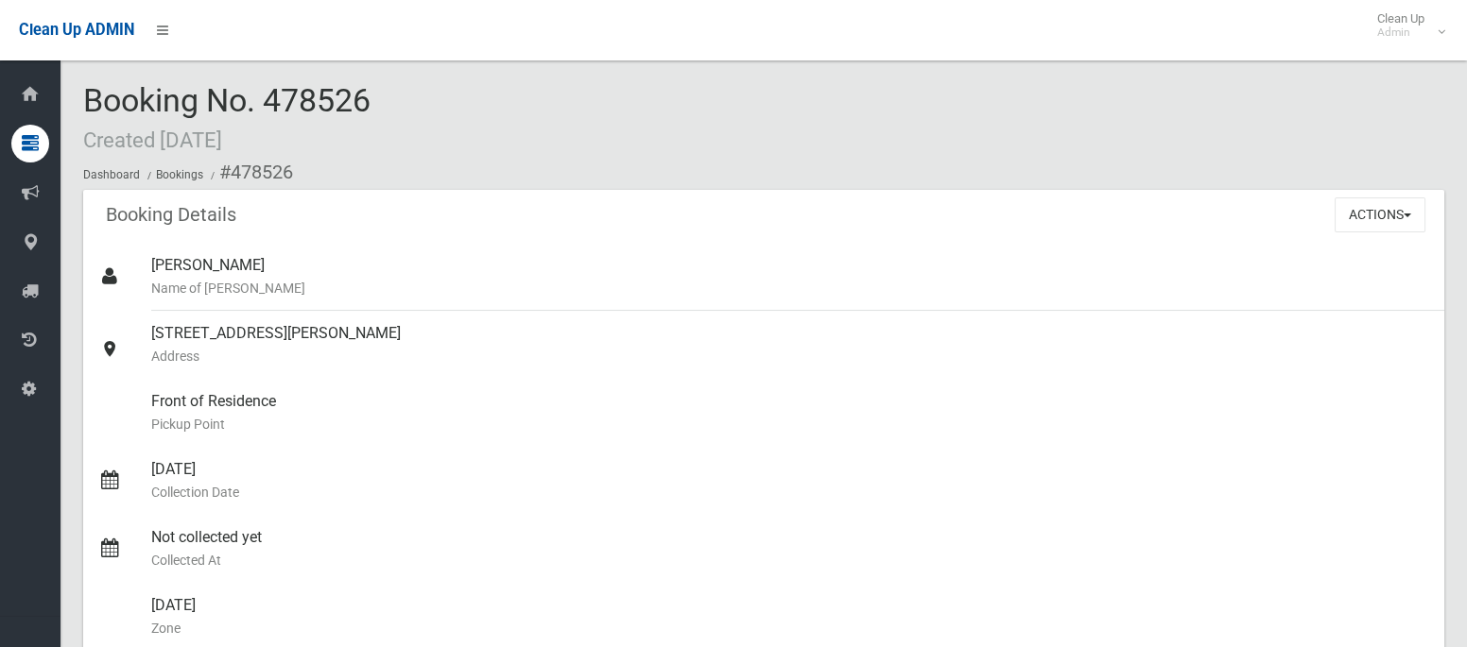
click at [309, 162] on ol "Dashboard Bookings #478526" at bounding box center [763, 172] width 1361 height 35
click at [293, 172] on ol "Dashboard Bookings #478526" at bounding box center [763, 172] width 1361 height 35
click at [459, 165] on ol "Dashboard Bookings #478526" at bounding box center [763, 172] width 1361 height 35
drag, startPoint x: 304, startPoint y: 176, endPoint x: 351, endPoint y: 156, distance: 50.4
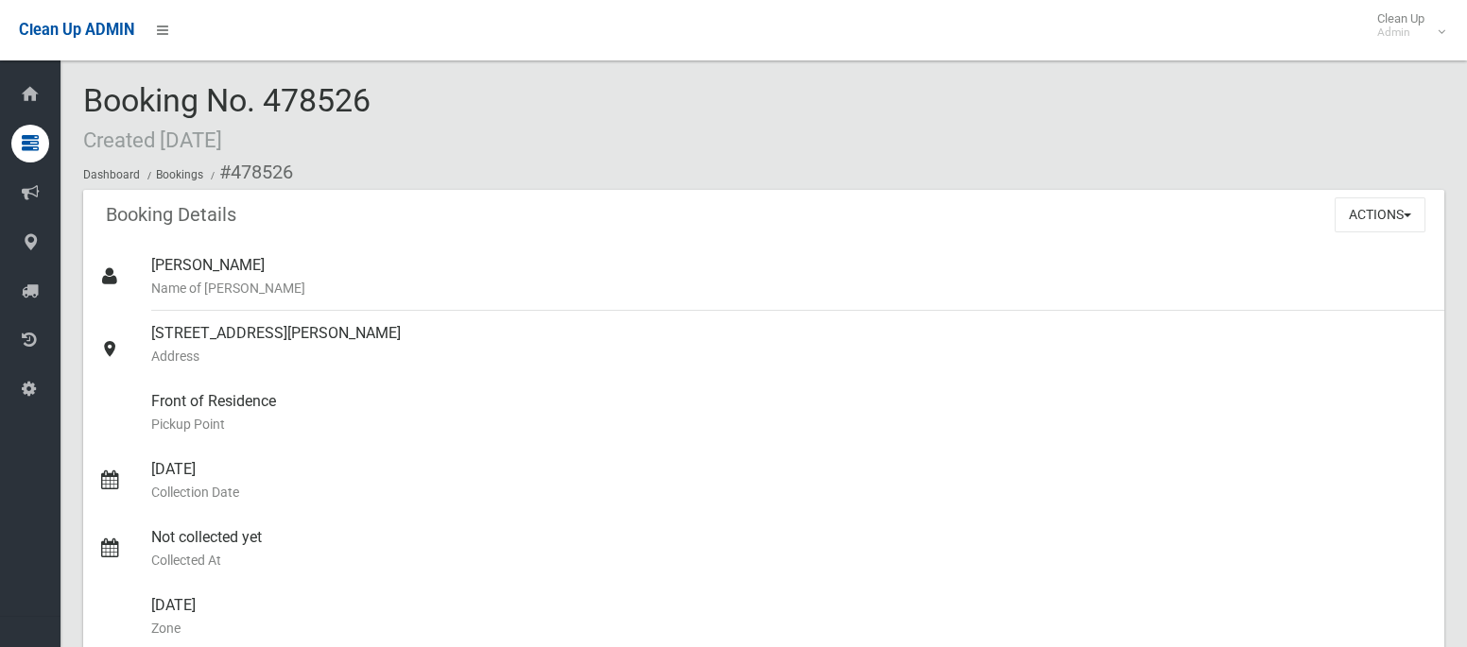
click at [351, 156] on ol "Dashboard Bookings #478526" at bounding box center [763, 172] width 1361 height 35
click at [845, 111] on div "Booking No. 478526 Created 11/08/2025 Dashboard Bookings #478526" at bounding box center [763, 136] width 1361 height 107
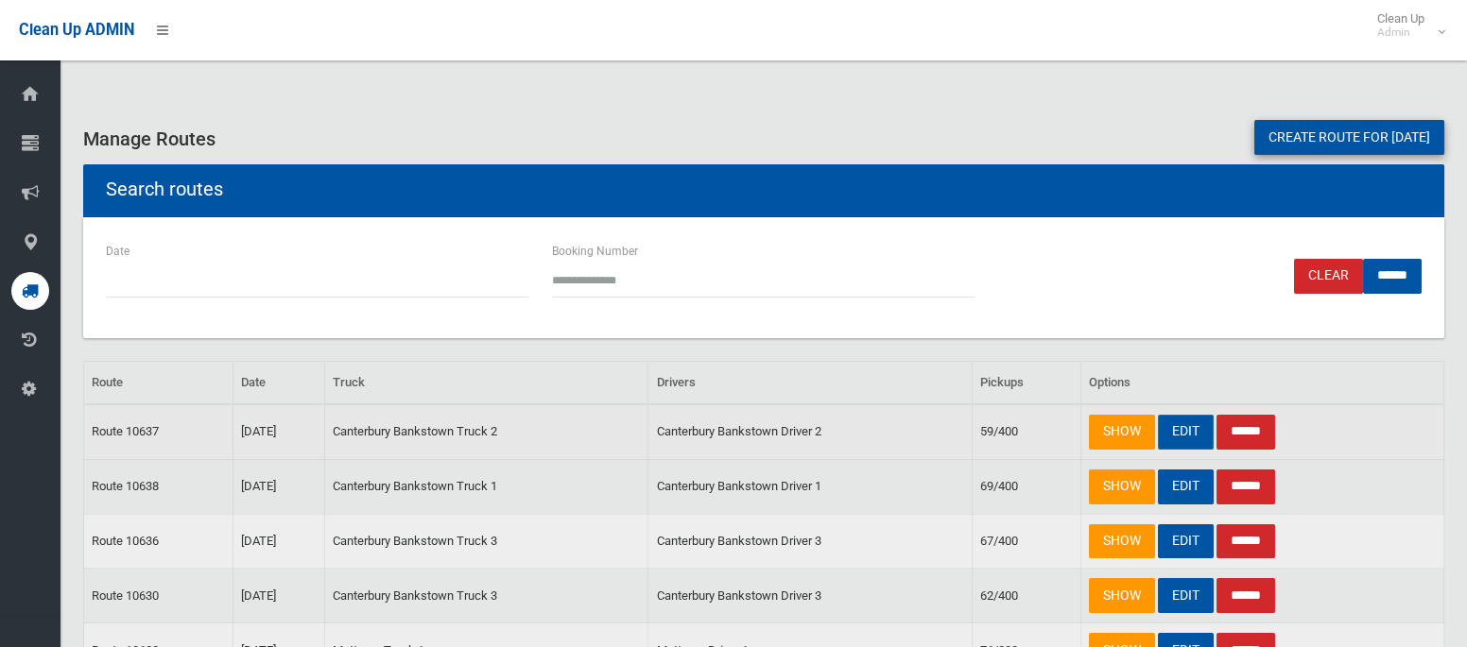
click at [1186, 436] on link "EDIT" at bounding box center [1186, 432] width 56 height 35
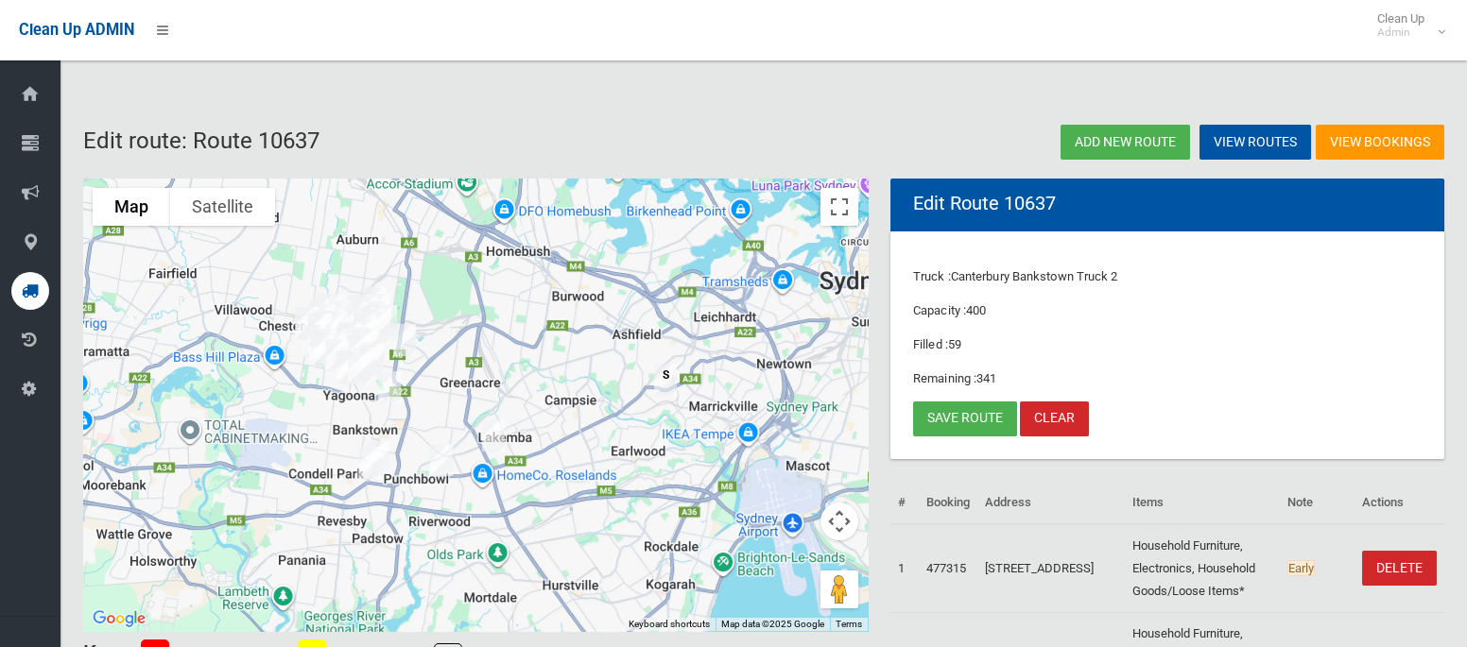
click at [382, 383] on img "45 Cairds Avenue, BANKSTOWN NSW 2200" at bounding box center [389, 387] width 38 height 47
click at [486, 429] on img "18 Denman Avenue, WILEY PARK NSW 2195" at bounding box center [493, 435] width 38 height 47
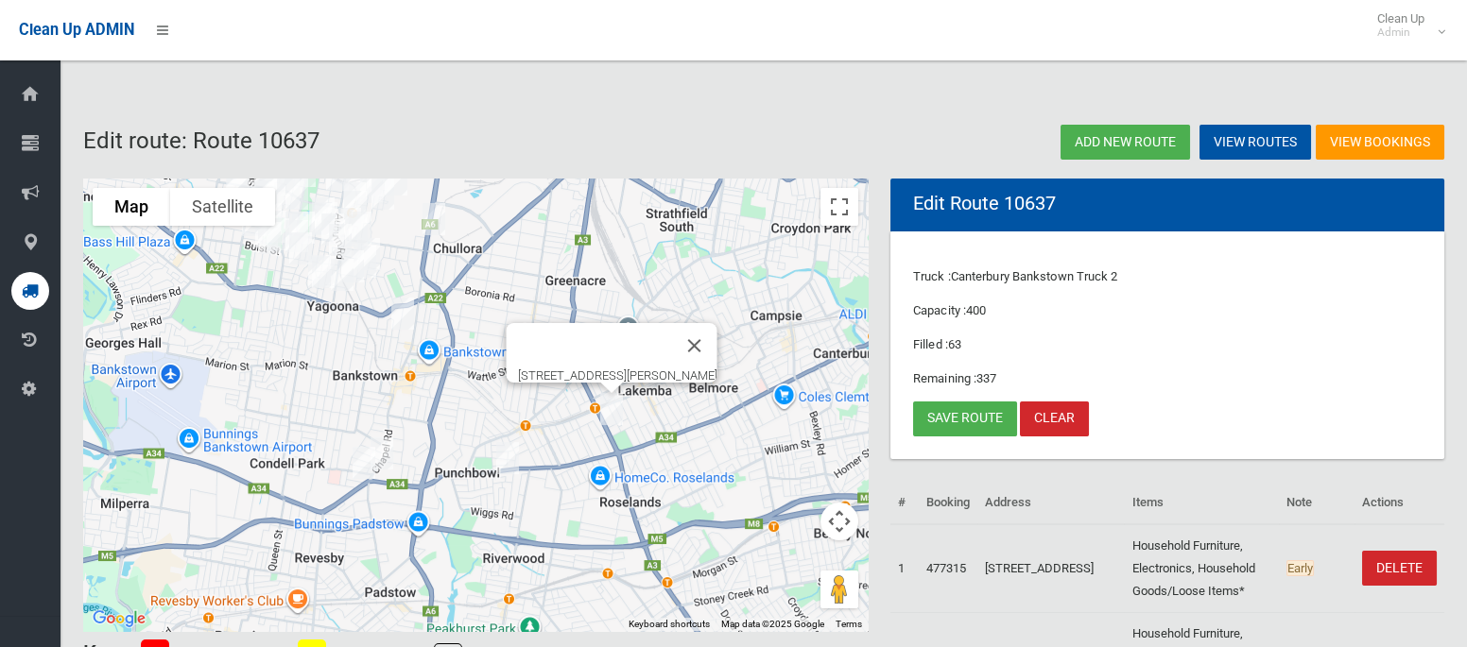
click at [387, 444] on img "14 Chapel Road, BANKSTOWN NSW 2200" at bounding box center [382, 453] width 38 height 47
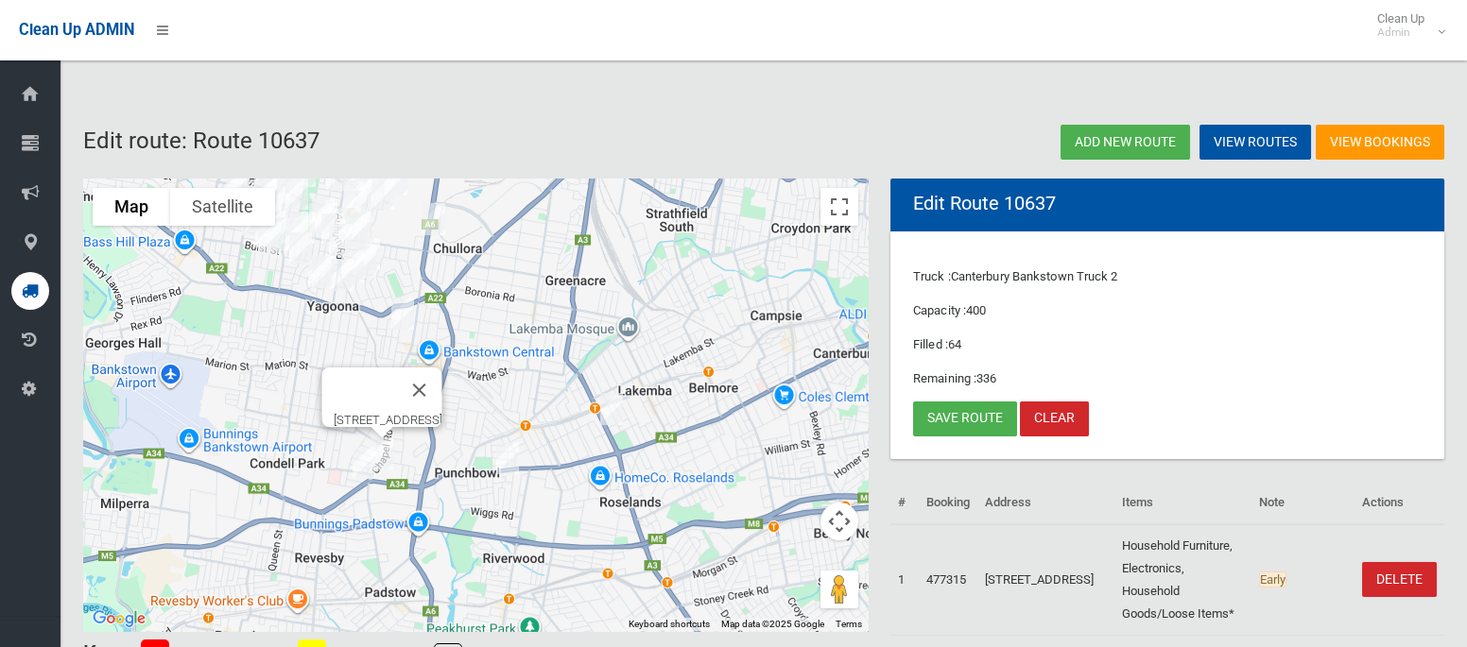
click at [359, 466] on img "3 Claribel Street, BANKSTOWN NSW 2200" at bounding box center [364, 462] width 38 height 47
click at [934, 417] on link "Save route" at bounding box center [965, 419] width 104 height 35
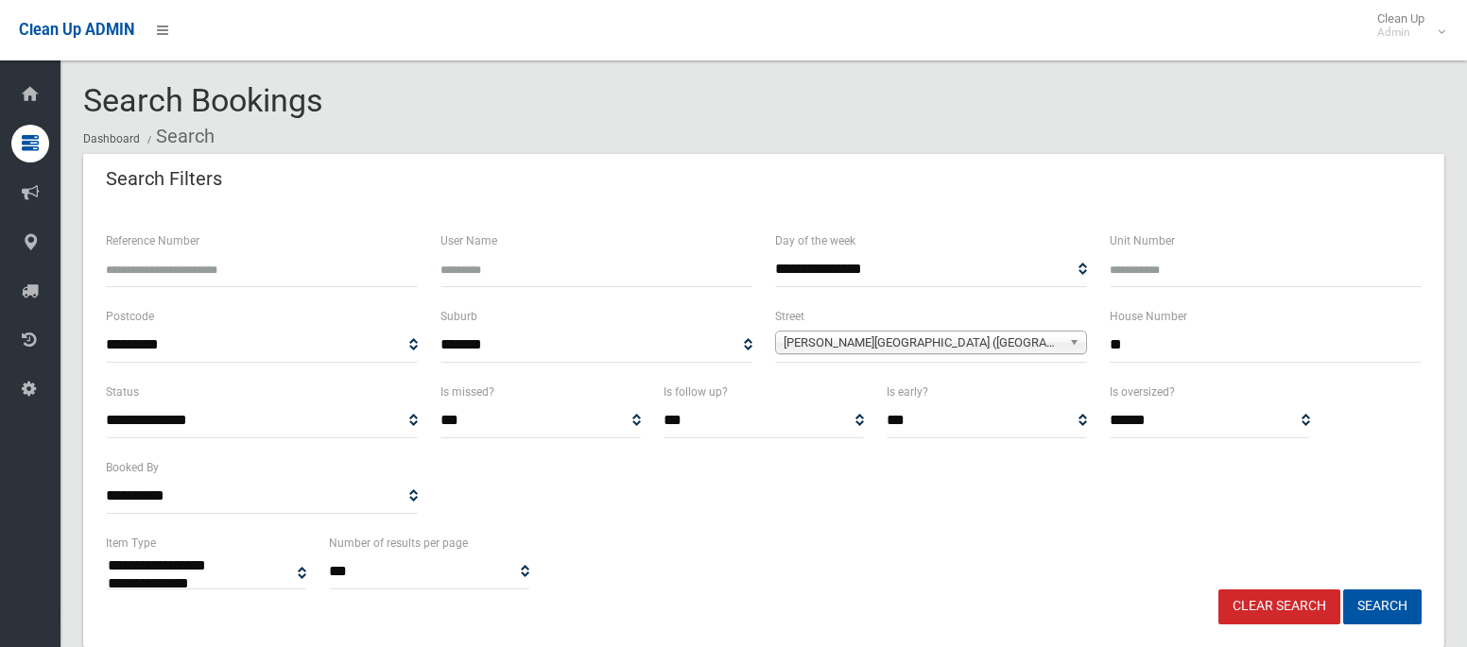
select select
click at [1148, 346] on input "**" at bounding box center [1265, 345] width 312 height 35
type input "*"
click at [1045, 345] on span "Denman Avenue (WILEY PARK 2195)" at bounding box center [922, 343] width 278 height 23
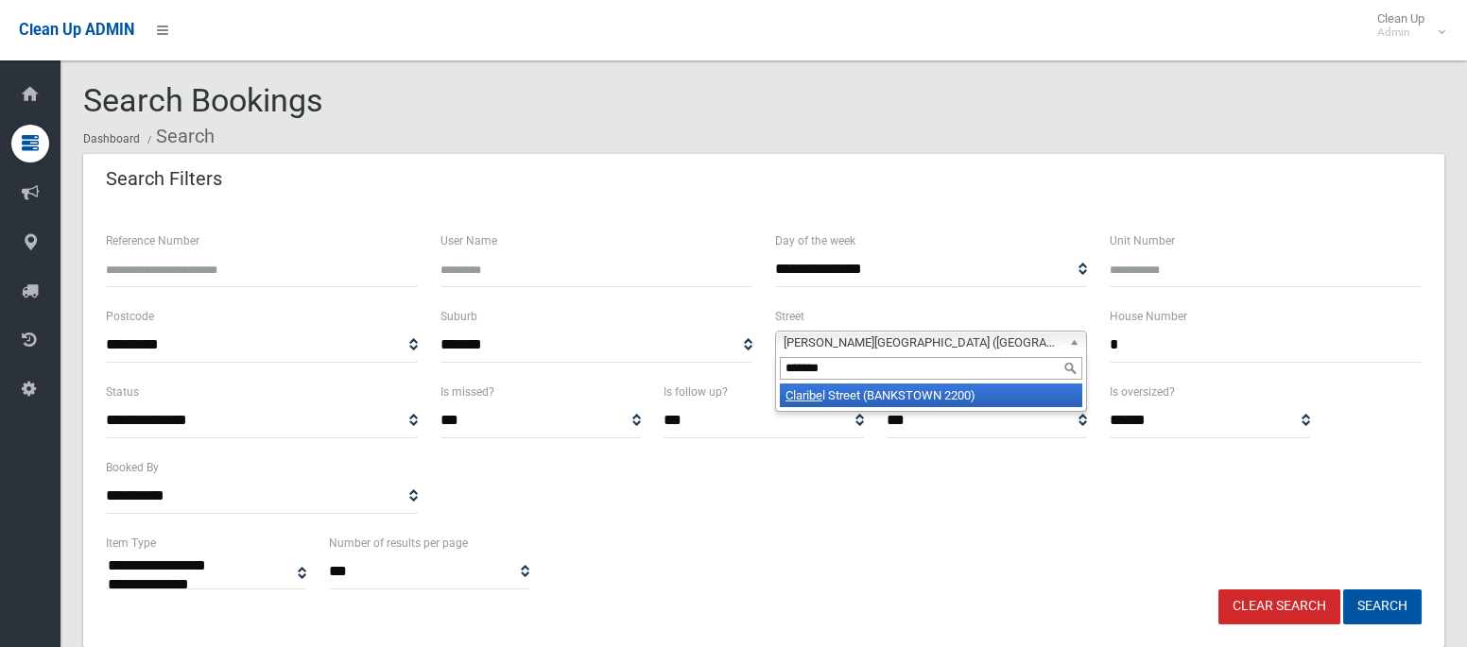
type input "*******"
click at [1027, 394] on li "Claribe l Street (BANKSTOWN 2200)" at bounding box center [931, 396] width 302 height 24
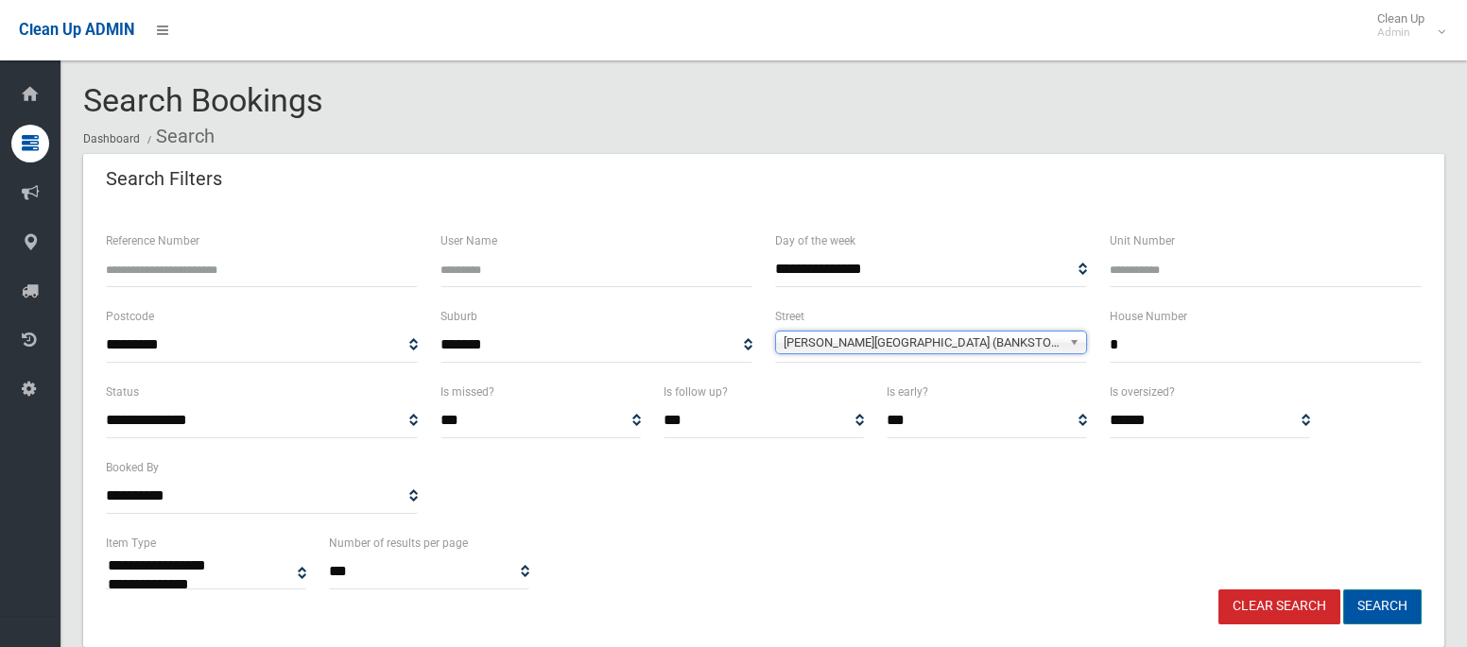
click at [1392, 596] on button "Search" at bounding box center [1382, 607] width 78 height 35
select select
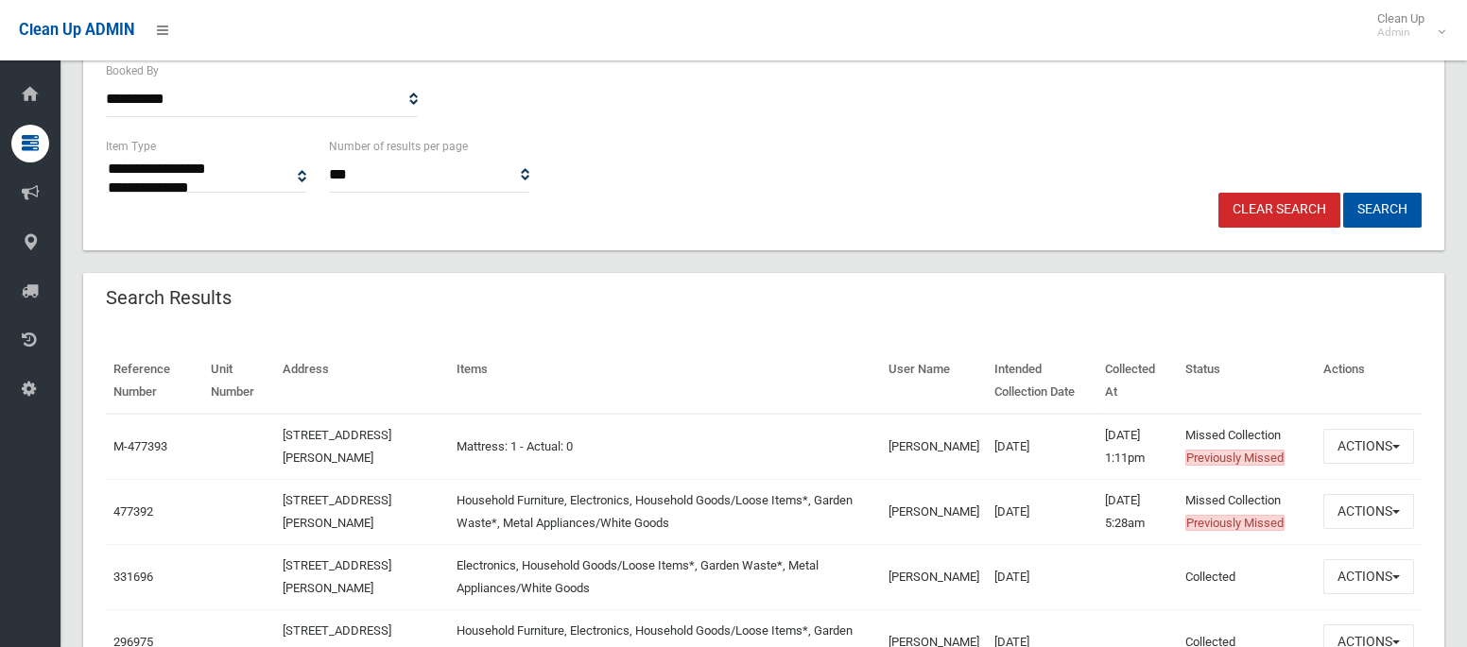
scroll to position [407, 0]
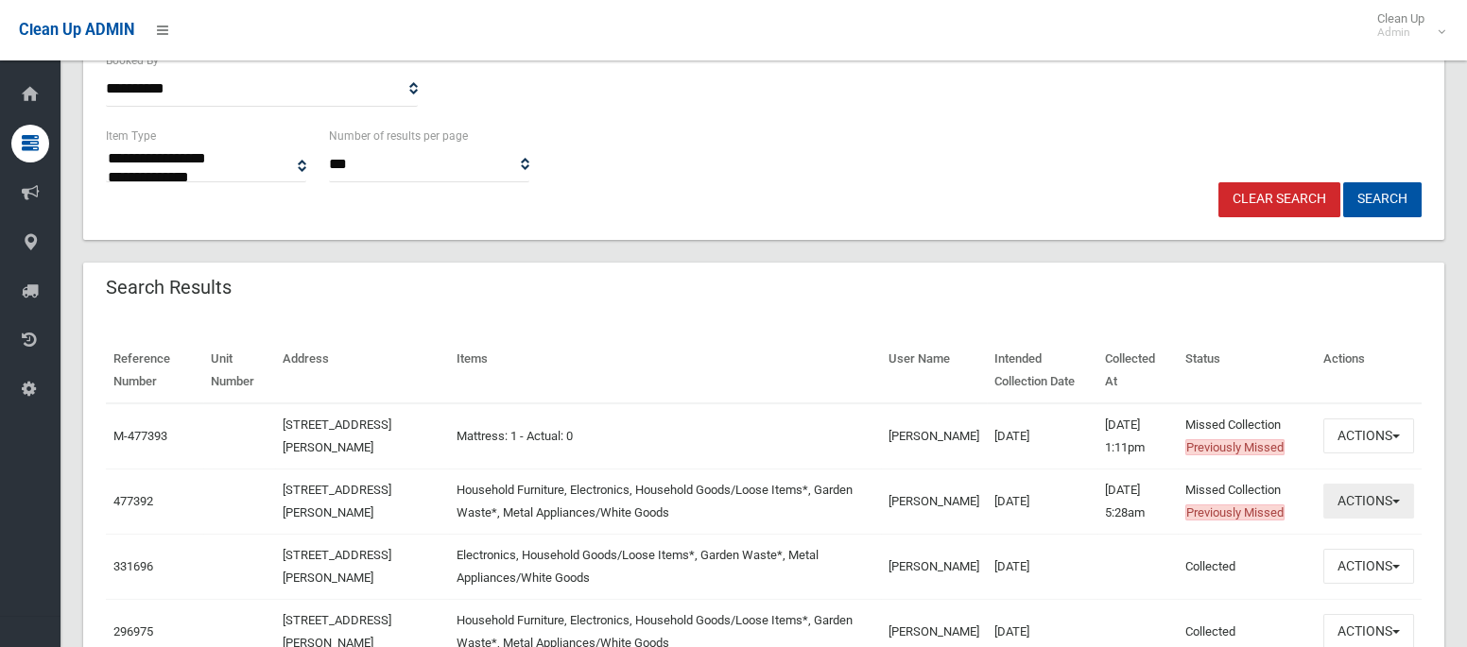
click at [1352, 507] on button "Actions" at bounding box center [1368, 501] width 91 height 35
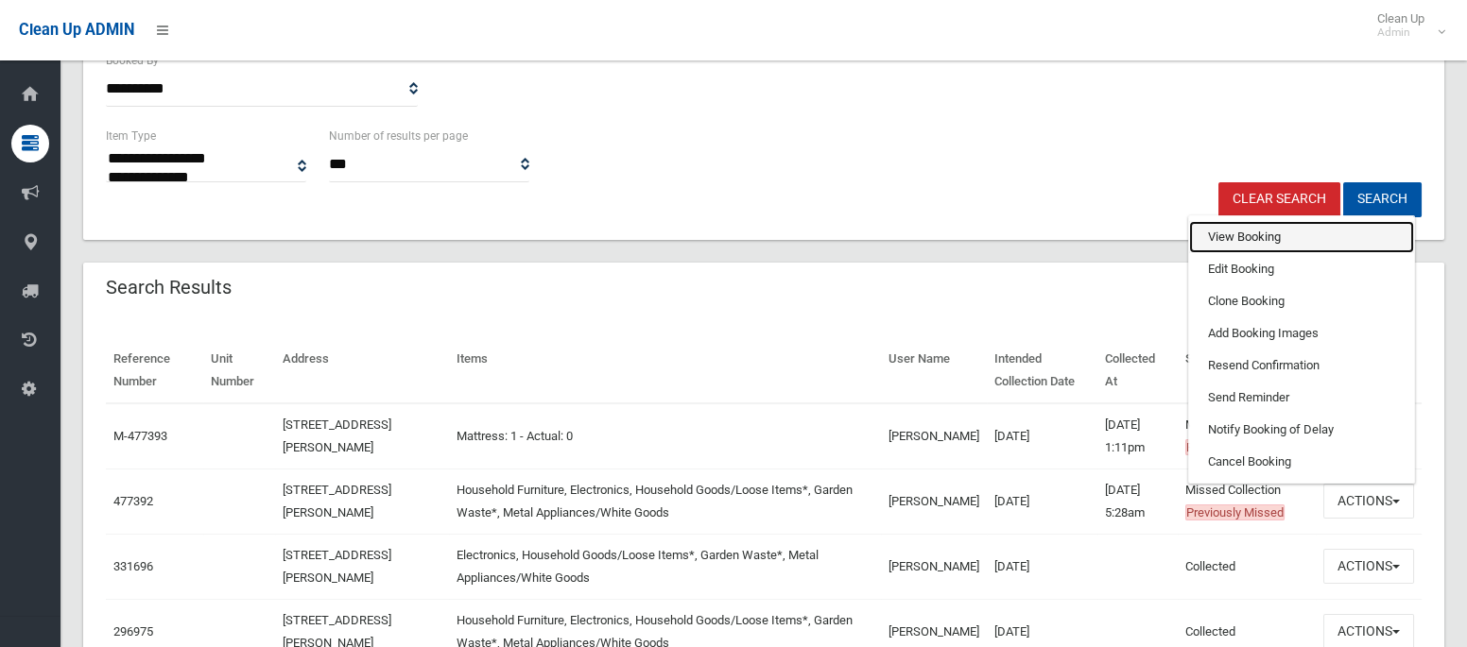
click at [1255, 231] on link "View Booking" at bounding box center [1301, 237] width 225 height 32
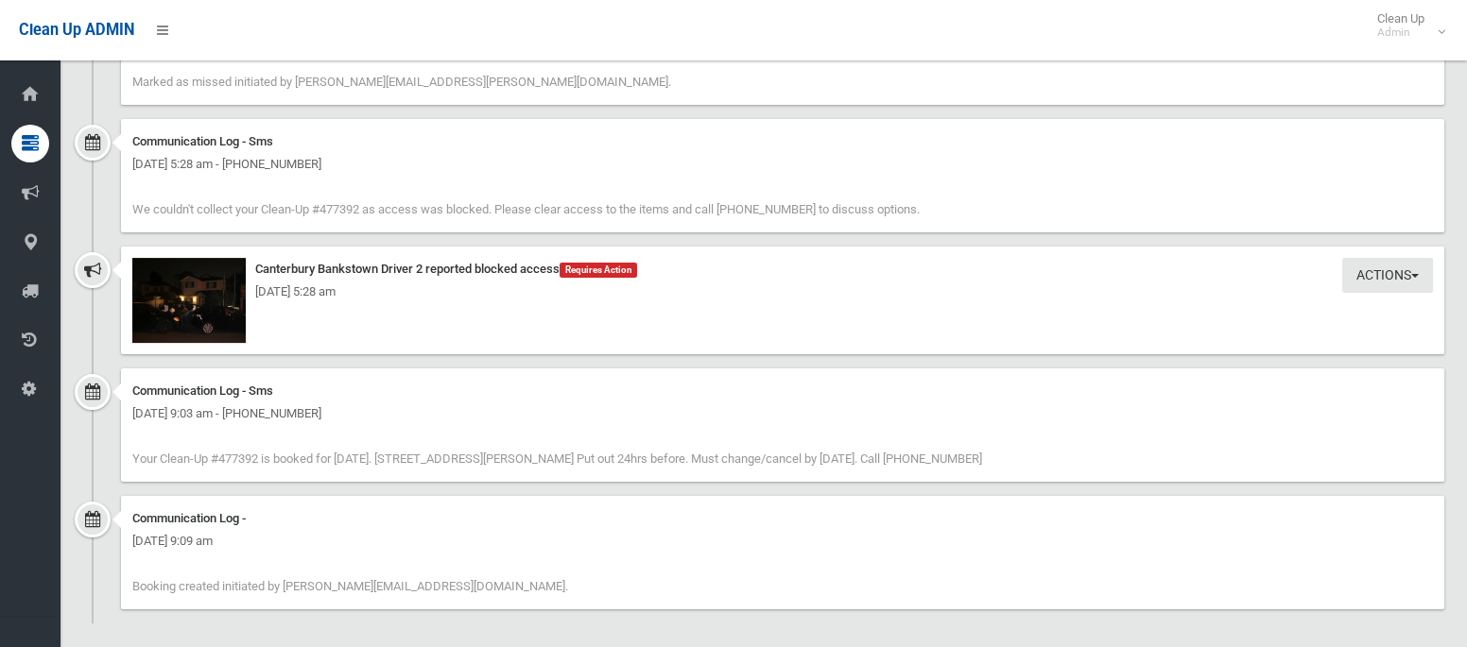
scroll to position [1601, 0]
